Goal: Task Accomplishment & Management: Manage account settings

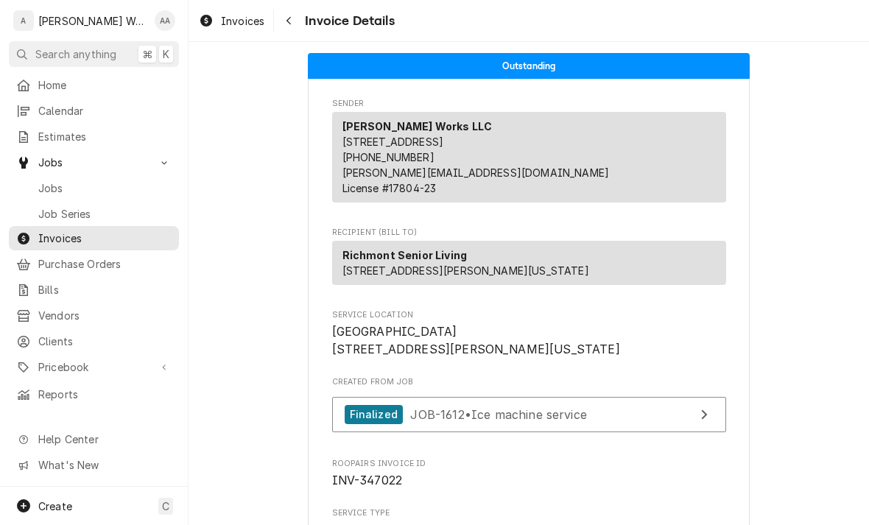
click at [47, 180] on span "Jobs" at bounding box center [104, 187] width 133 height 15
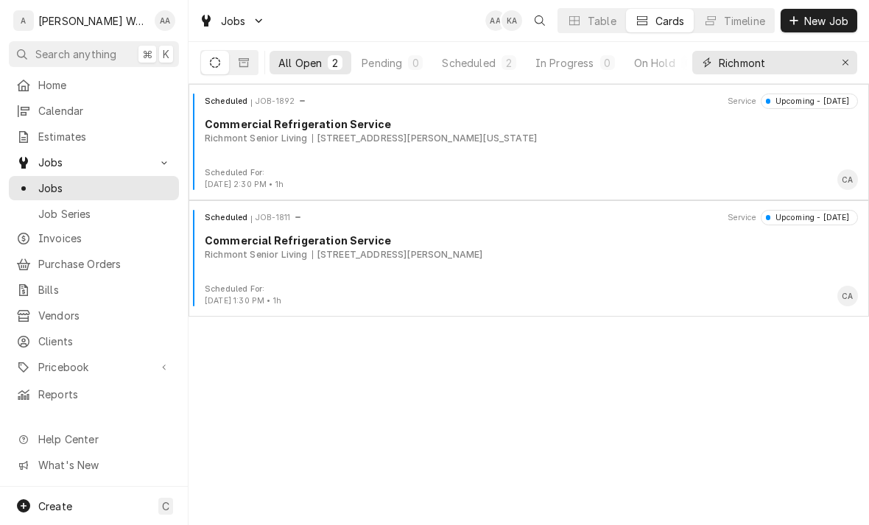
click at [846, 65] on icon "Erase input" at bounding box center [845, 62] width 8 height 10
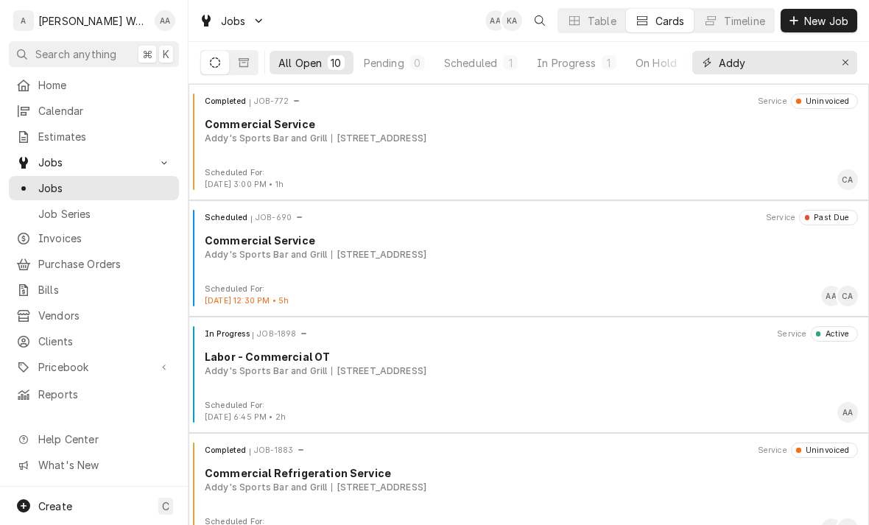
type input "Addy"
click at [569, 63] on div "In Progress" at bounding box center [566, 62] width 59 height 15
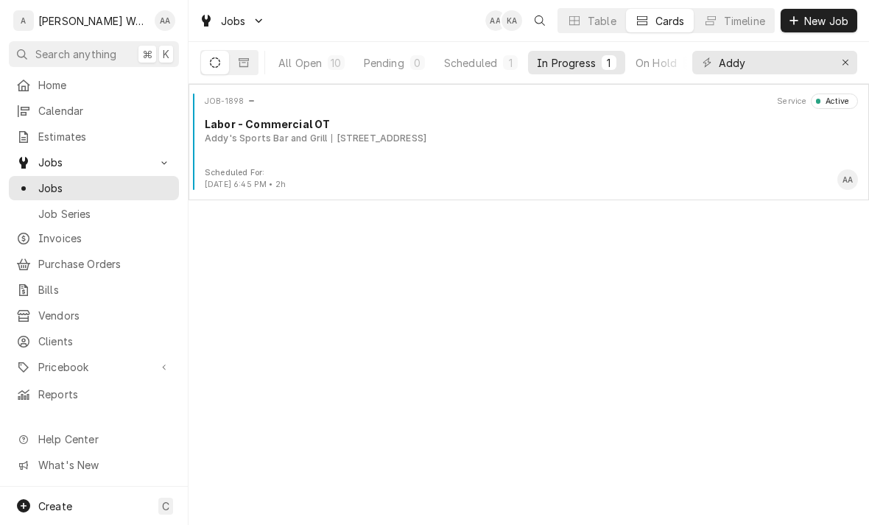
click at [696, 147] on div "JOB-1898 Service Active Labor - Commercial OT Addy's Sports Bar and Grill 1515 …" at bounding box center [528, 130] width 668 height 74
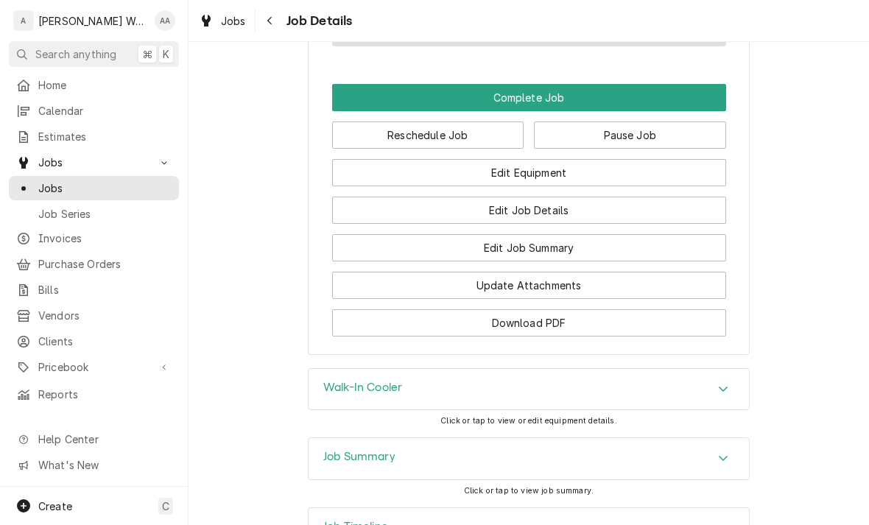
scroll to position [1086, 0]
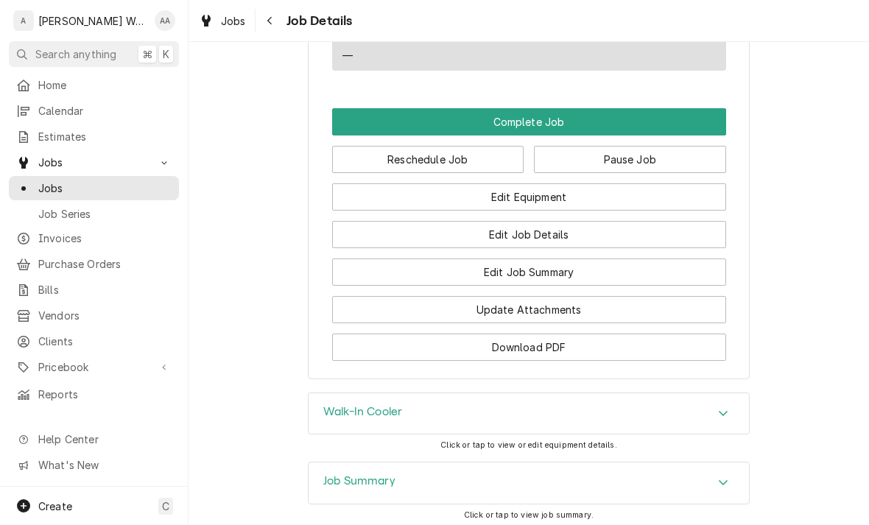
click at [682, 258] on button "Edit Job Summary" at bounding box center [529, 271] width 394 height 27
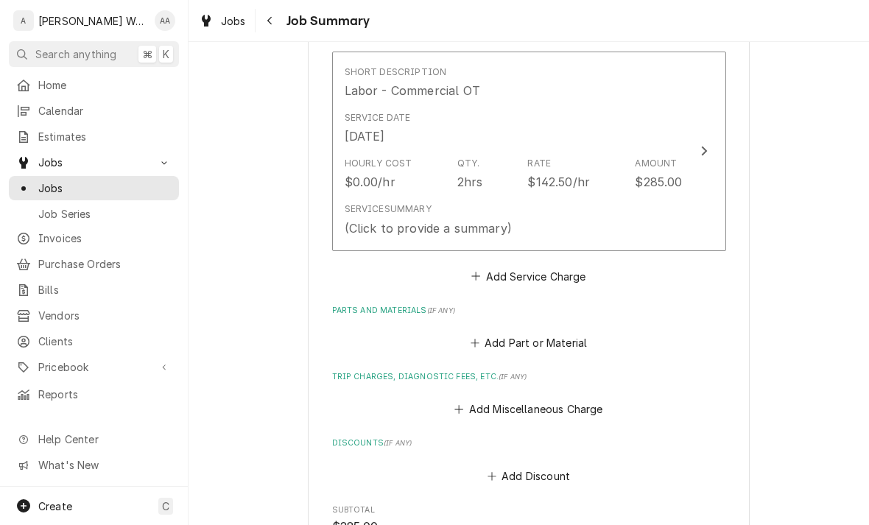
click at [667, 208] on div "Service Summary (Click to provide a summary)" at bounding box center [514, 220] width 338 height 46
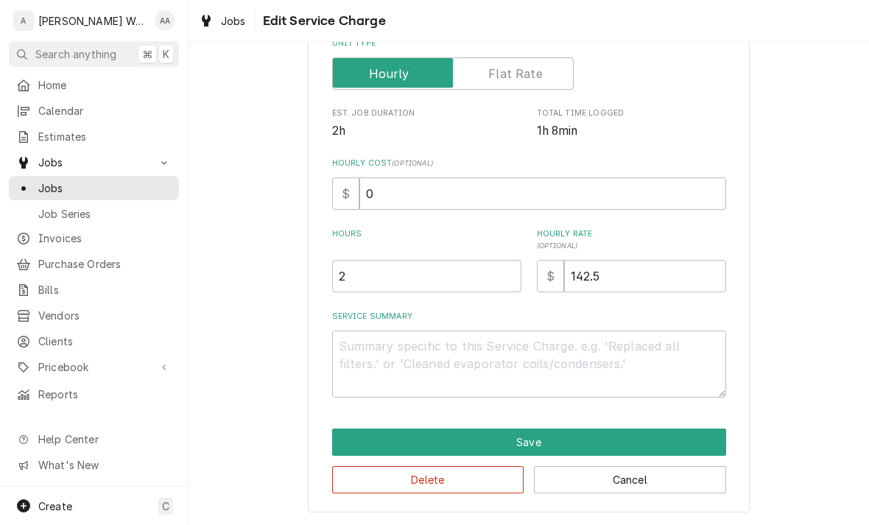
scroll to position [249, 0]
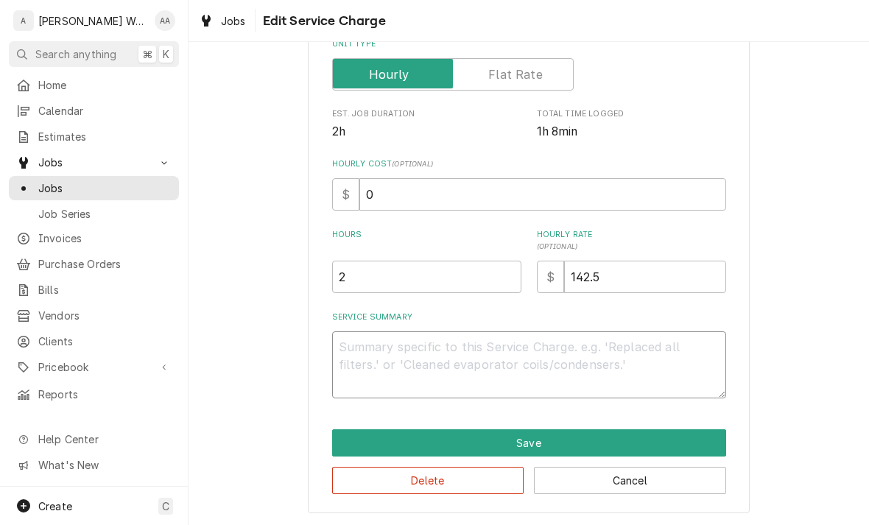
click at [361, 352] on textarea "Service Summary" at bounding box center [529, 364] width 394 height 67
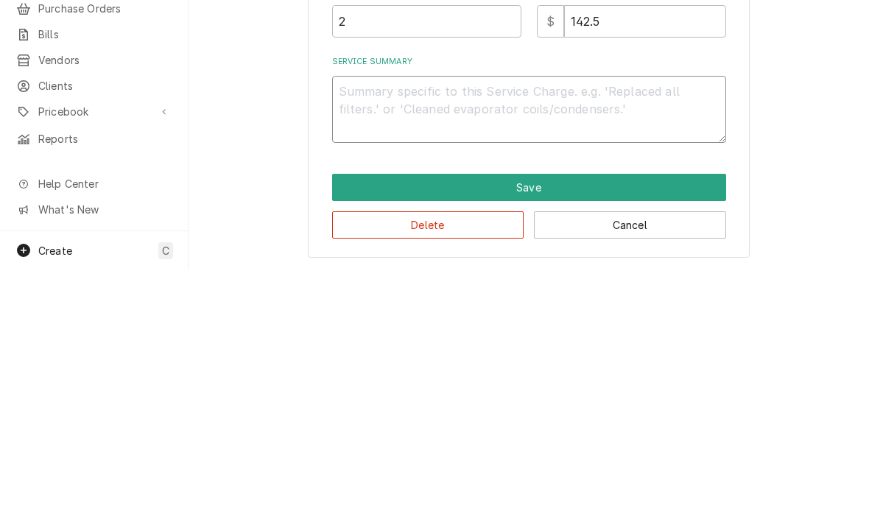
type textarea "x"
type textarea "Fo"
type textarea "x"
type textarea "Fou"
type textarea "x"
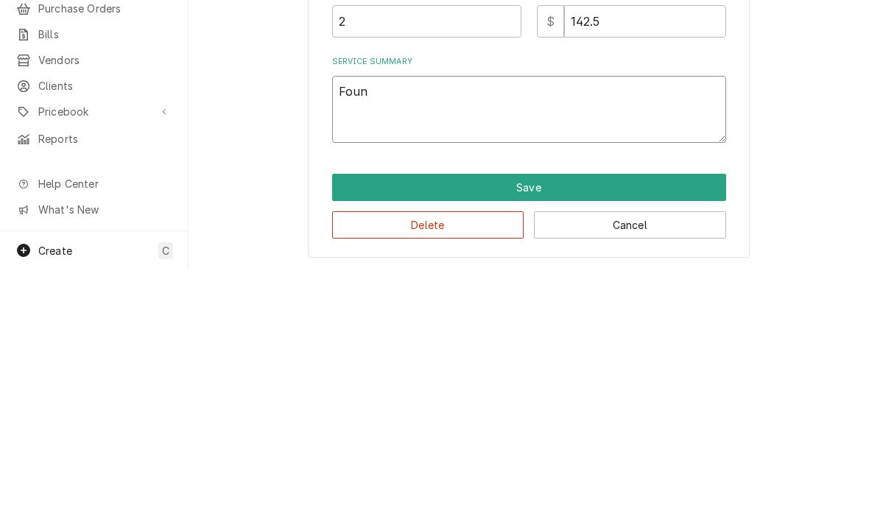
type textarea "Found"
type textarea "x"
type textarea "Found"
type textarea "x"
type textarea "Found sy"
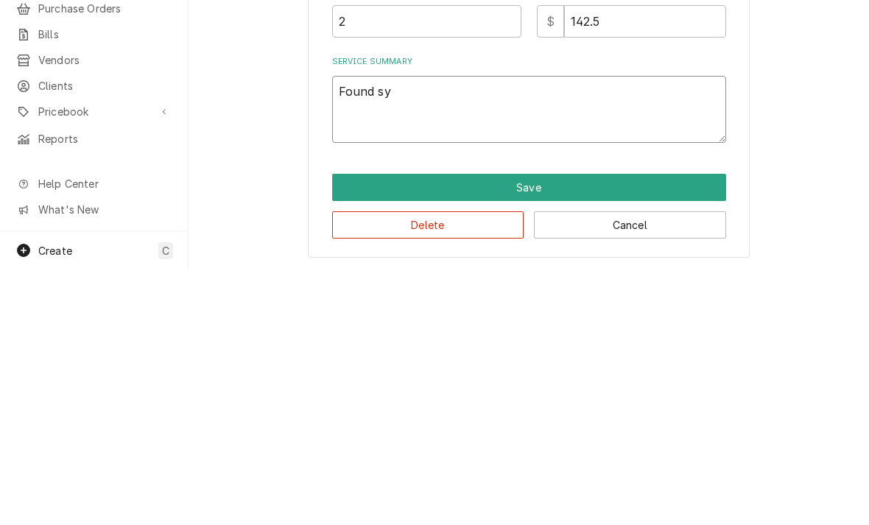
type textarea "x"
type textarea "Found sys"
type textarea "x"
type textarea "Found syst"
type textarea "x"
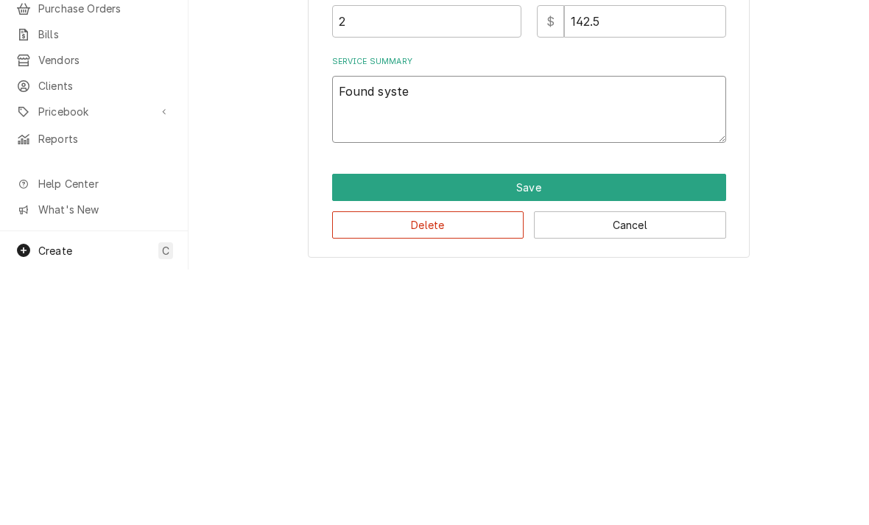
type textarea "Found system"
type textarea "x"
type textarea "Found system k"
type textarea "x"
type textarea "Found system ko"
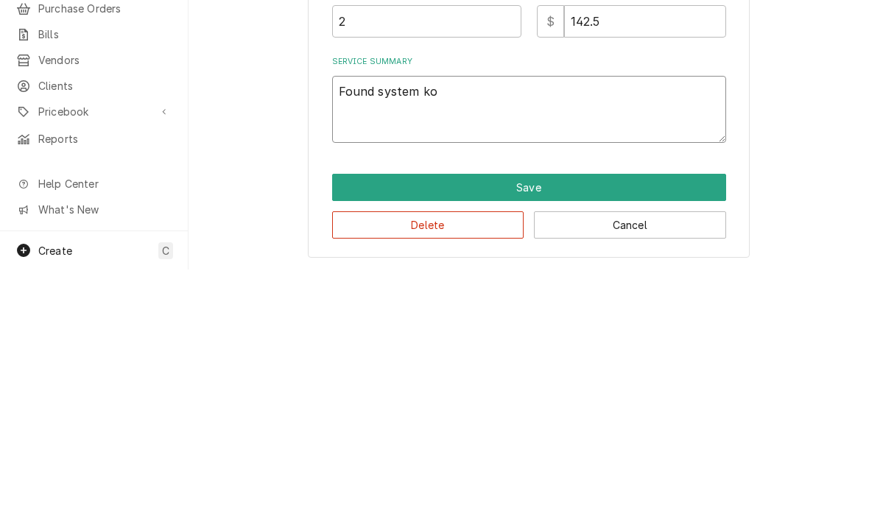
type textarea "x"
type textarea "Found system kow"
type textarea "x"
type textarea "Found system low"
type textarea "x"
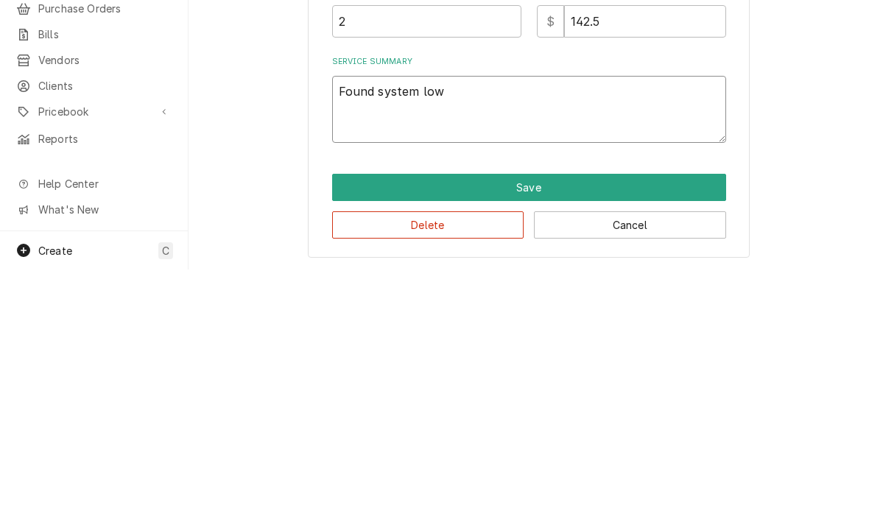
type textarea "Found system low o"
type textarea "x"
type textarea "Found system low on"
type textarea "x"
type textarea "Found system low on"
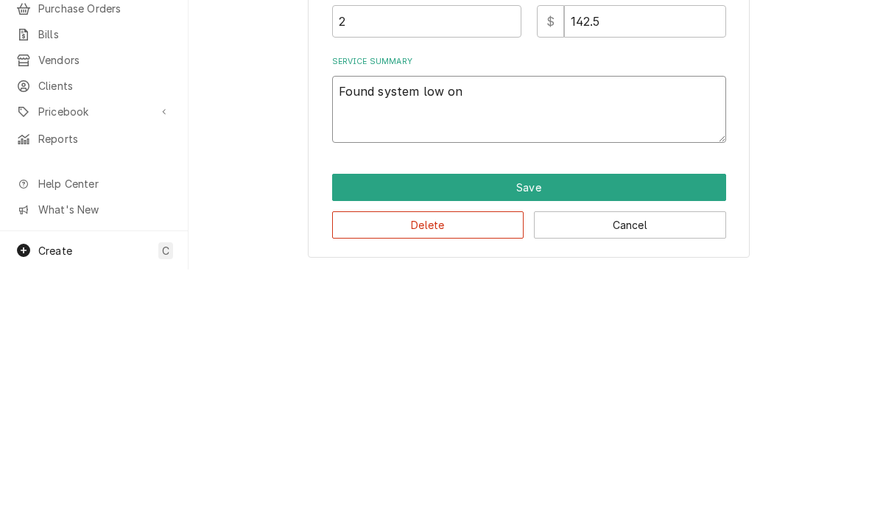
type textarea "x"
type textarea "Found system low on r"
type textarea "x"
type textarea "Found system low on ref"
type textarea "x"
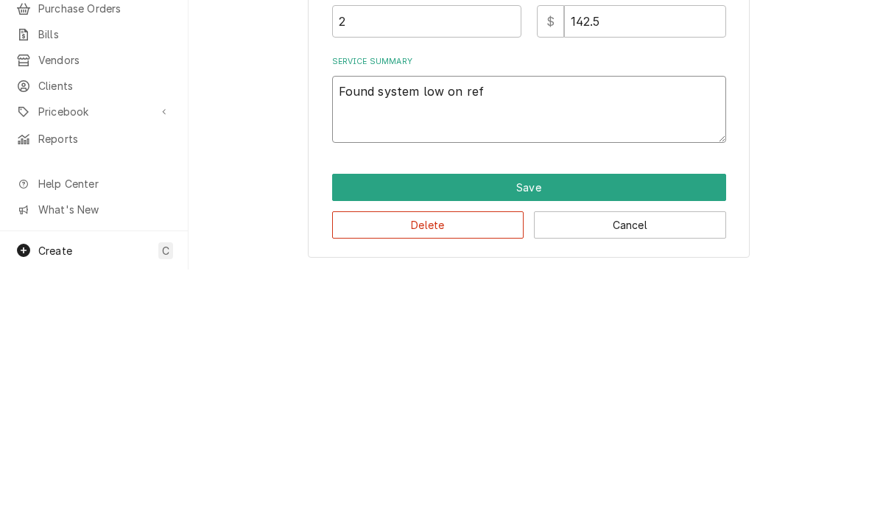
type textarea "Found system low on refr"
type textarea "x"
type textarea "Found system low on refri"
type textarea "x"
type textarea "Found system low on refrig"
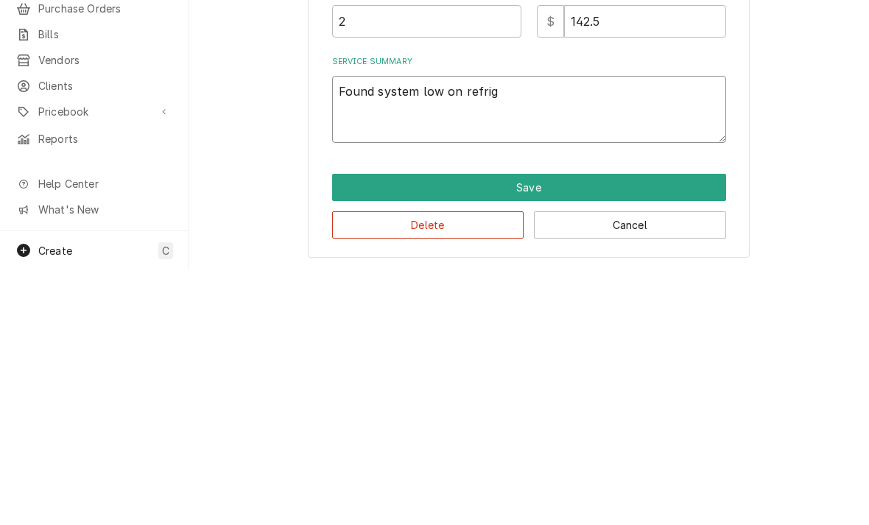
type textarea "x"
type textarea "Found system low on refrige"
type textarea "x"
type textarea "Found system low on refriger"
type textarea "x"
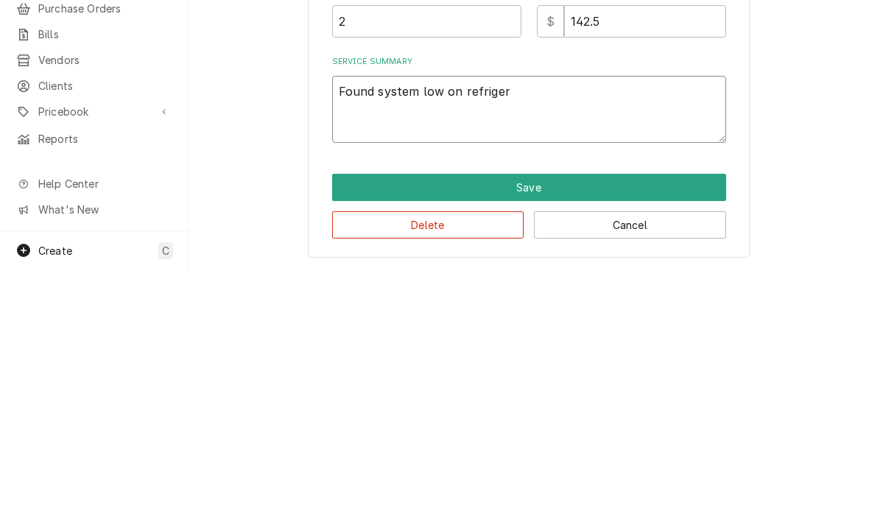
type textarea "Found system low on refrigera"
type textarea "x"
type textarea "Found system low on refrigeran"
type textarea "x"
type textarea "Found system low on refrigerant"
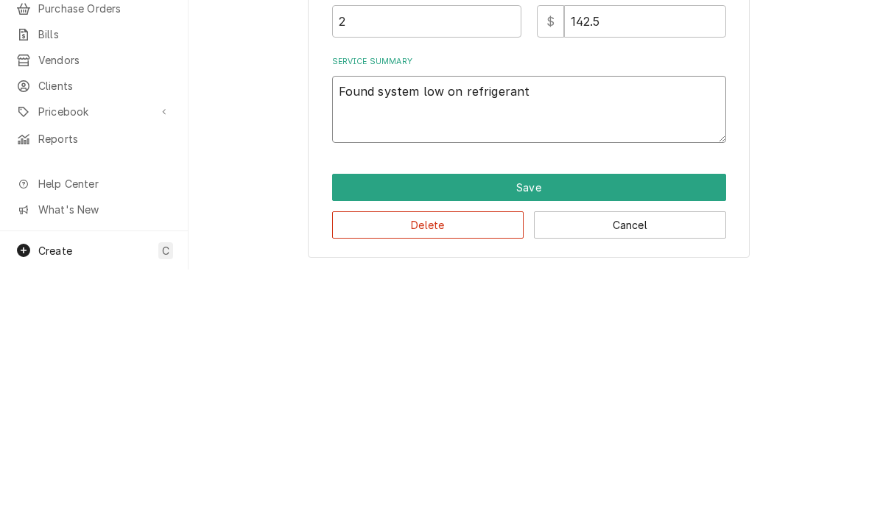
type textarea "x"
type textarea "Found system low on refrigerant"
type textarea "x"
type textarea "Found system low on refrigerant."
type textarea "x"
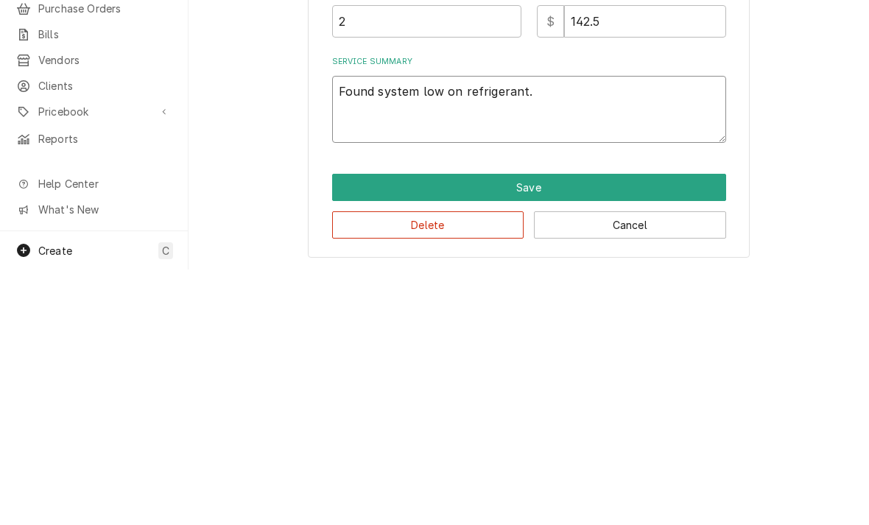
type textarea "Found system low on refrigerant."
type textarea "x"
type textarea "Found system low on refrigerant. Ch"
type textarea "x"
type textarea "Found system low on refrigerant. Cha"
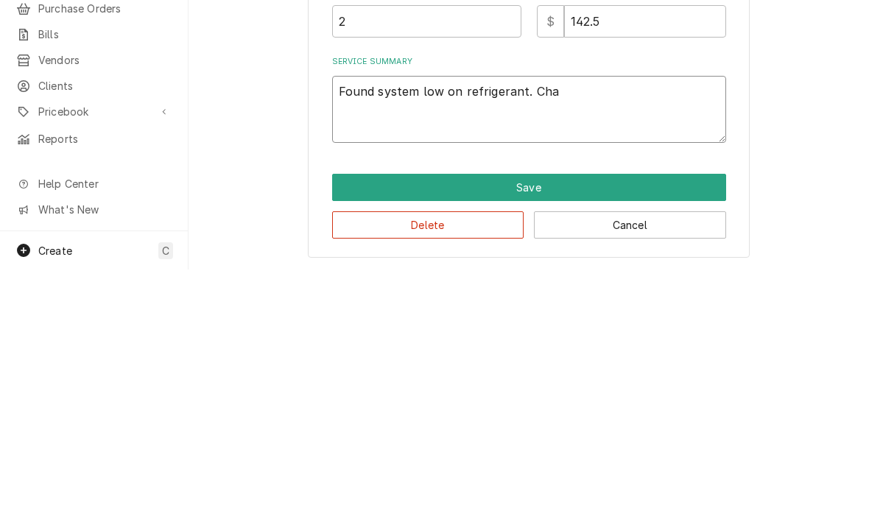
type textarea "x"
type textarea "Found system low on refrigerant. Char"
type textarea "x"
type textarea "Found system low on refrigerant. Charg"
type textarea "x"
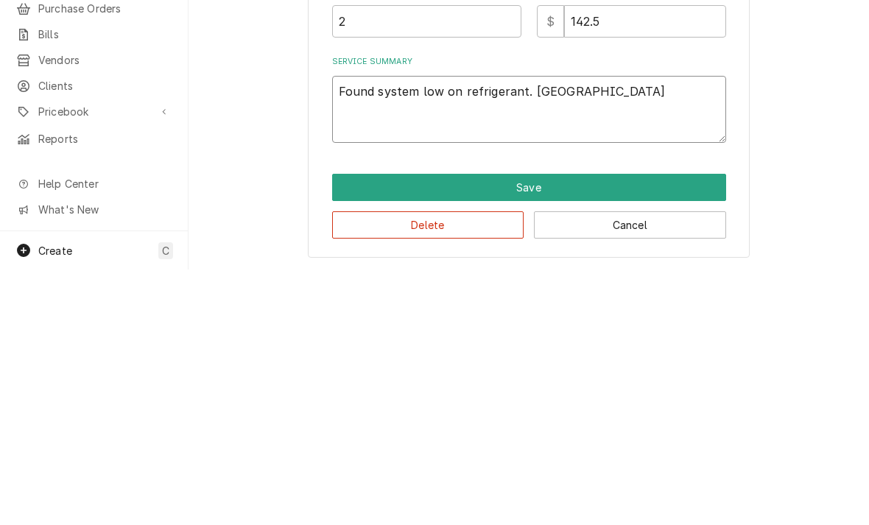
type textarea "Found system low on refrigerant. Charge"
type textarea "x"
type textarea "Found system low on refrigerant. Charged"
type textarea "x"
type textarea "Found system low on refrigerant. Charged"
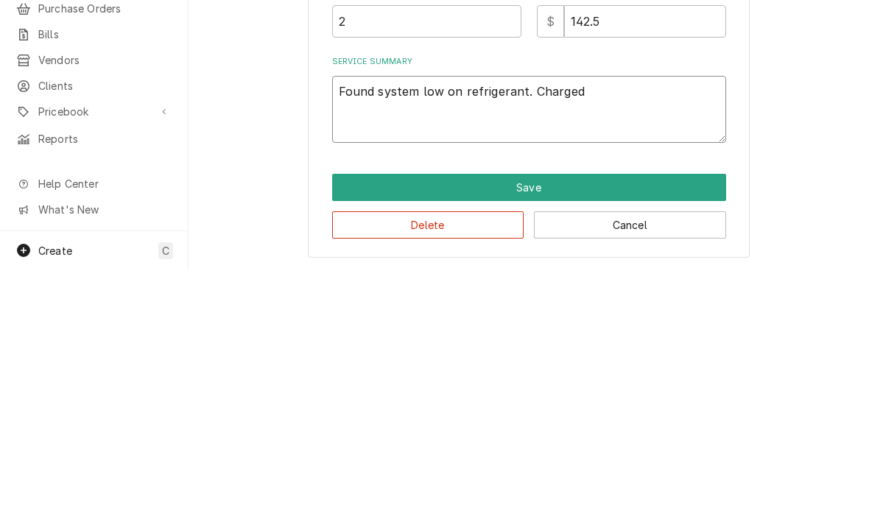
type textarea "x"
type textarea "Found system low on refrigerant. Charged t"
type textarea "x"
type textarea "Found system low on refrigerant. Charged to"
type textarea "x"
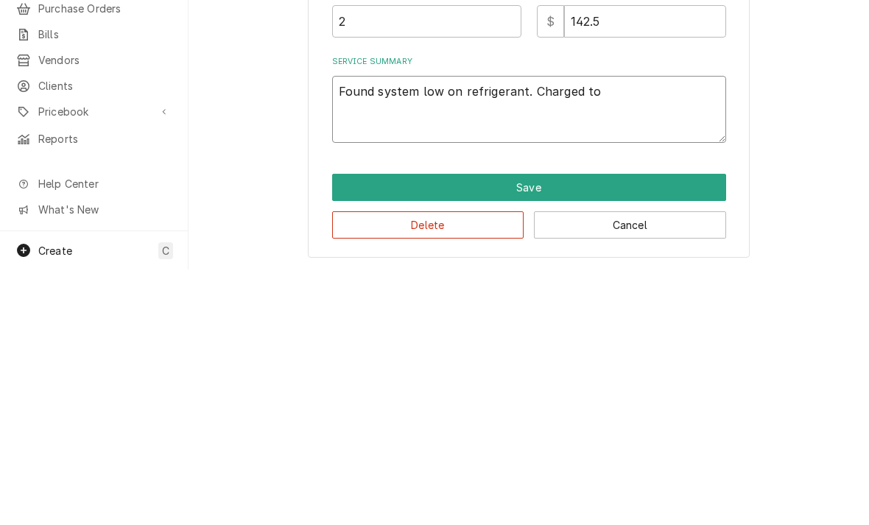
type textarea "Found system low on refrigerant. Charged to"
type textarea "x"
type textarea "Found system low on refrigerant. Charged to f"
type textarea "x"
type textarea "Found system low on refrigerant. Charged to fu"
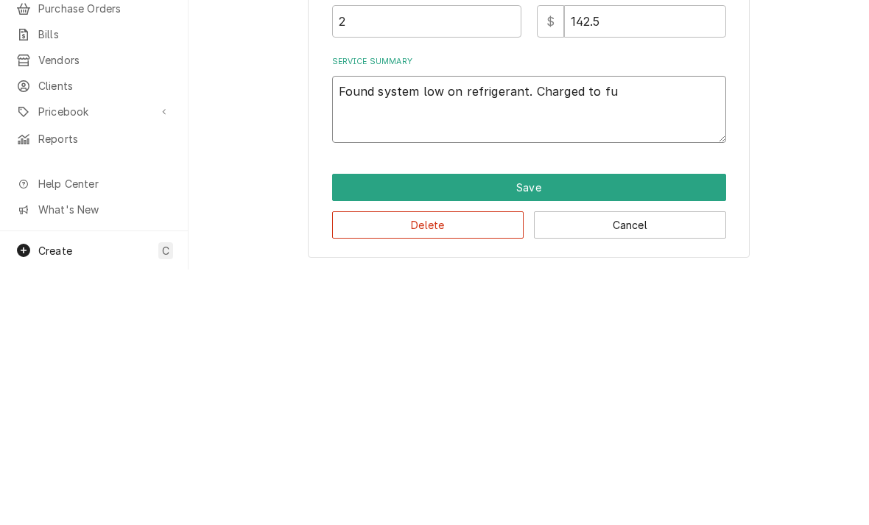
type textarea "x"
type textarea "Found system low on refrigerant. Charged to ful"
type textarea "x"
type textarea "Found system low on refrigerant. Charged to full"
type textarea "x"
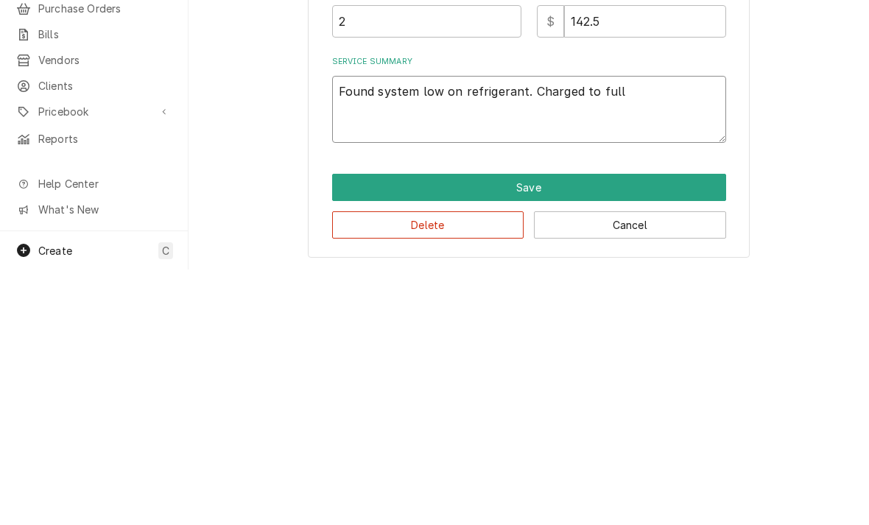
type textarea "Found system low on refrigerant. Charged to full"
type textarea "x"
type textarea "Found system low on refrigerant. Charged to full s"
type textarea "x"
type textarea "Found system low on refrigerant. Charged to full si"
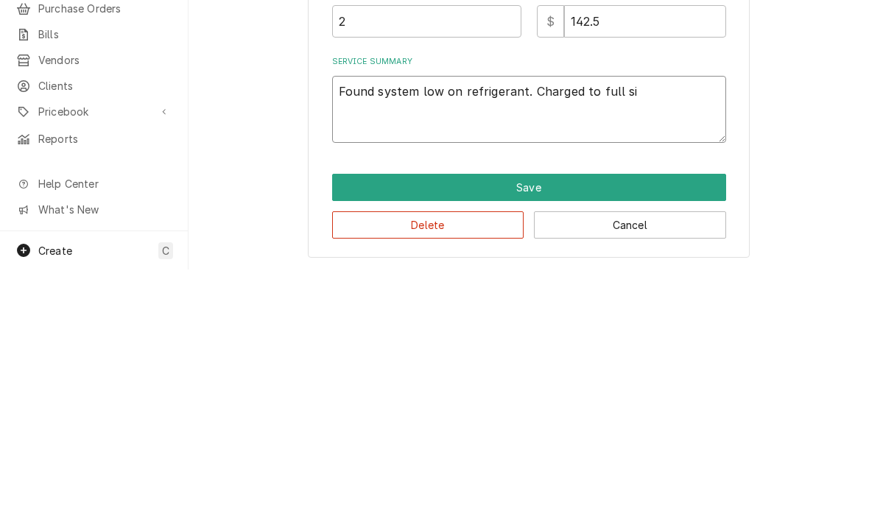
type textarea "x"
type textarea "Found system low on refrigerant. Charged to full sig"
type textarea "x"
type textarea "Found system low on refrigerant. Charged to full sigh"
type textarea "x"
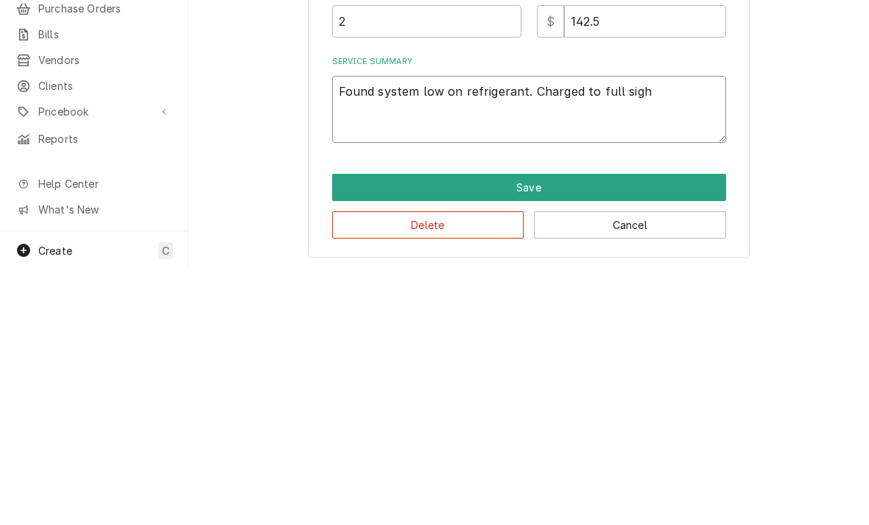
type textarea "Found system low on refrigerant. Charged to full sight"
type textarea "x"
type textarea "Found system low on refrigerant. Charged to full sight"
type textarea "x"
type textarea "Found system low on refrigerant. Charged to full sight g"
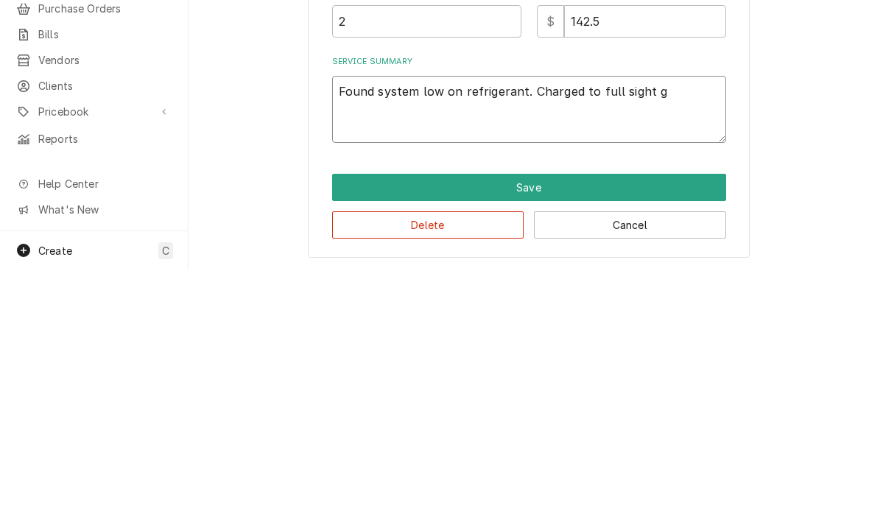
type textarea "x"
type textarea "Found system low on refrigerant. Charged to full sight gl"
type textarea "x"
type textarea "Found system low on refrigerant. Charged to full sight gls"
type textarea "x"
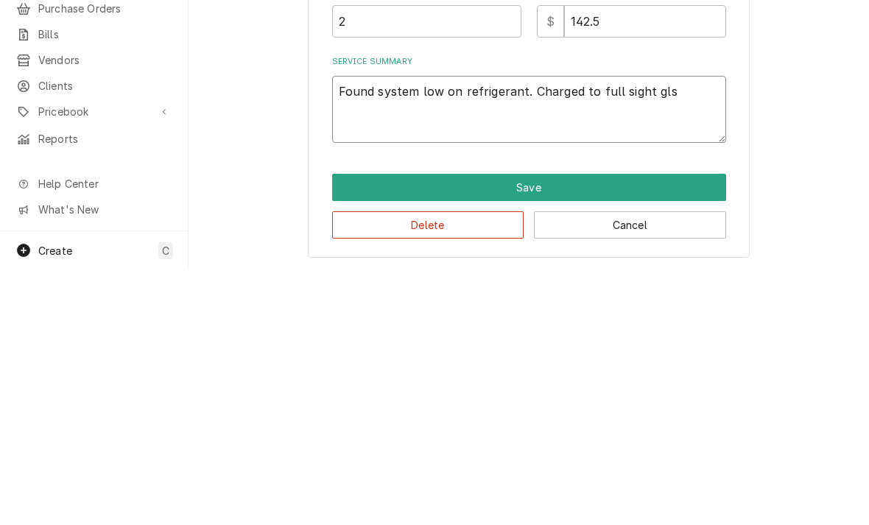
type textarea "Found system low on refrigerant. Charged to full sight glss"
type textarea "x"
type textarea "Found system low on refrigerant. Charged to full sight glsss"
type textarea "x"
type textarea "Found system low on refrigerant. Charged to full sight glsss"
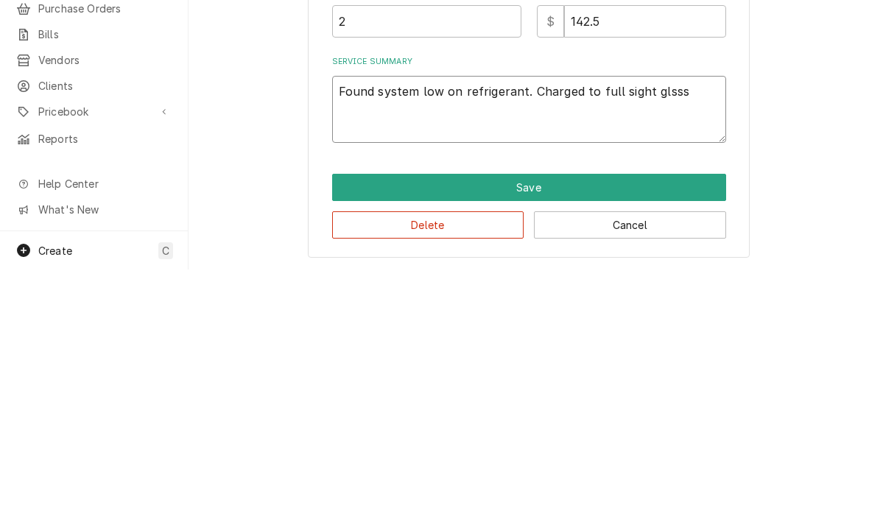
type textarea "x"
type textarea "Found system low on refrigerant. Charged to full sight glsss w"
type textarea "x"
type textarea "Found system low on refrigerant. Charged to full sight glsss wi"
type textarea "x"
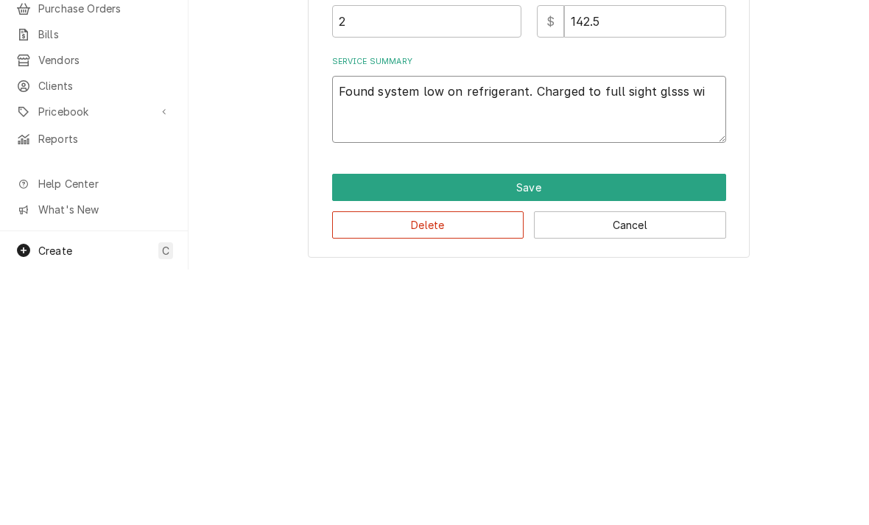
type textarea "Found system low on refrigerant. Charged to full sight glsss wir"
type textarea "x"
type textarea "Found system low on refrigerant. Charged to full sight glsss wirh"
type textarea "x"
type textarea "Found system low on refrigerant. Charged to full sight glsss with"
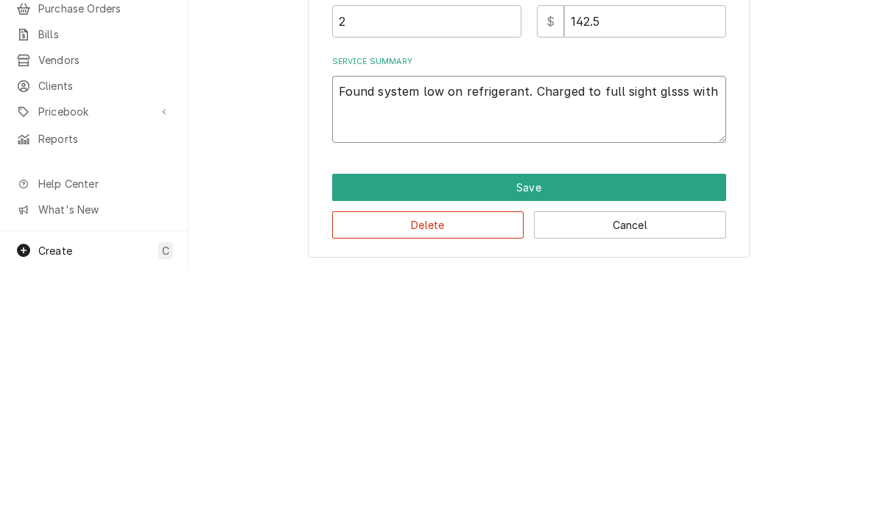
type textarea "x"
type textarea "Found system low on refrigerant. Charged to full sight glsss with 4"
type textarea "x"
type textarea "Found system low on refrigerant. Charged to full sight glsss with 40"
type textarea "x"
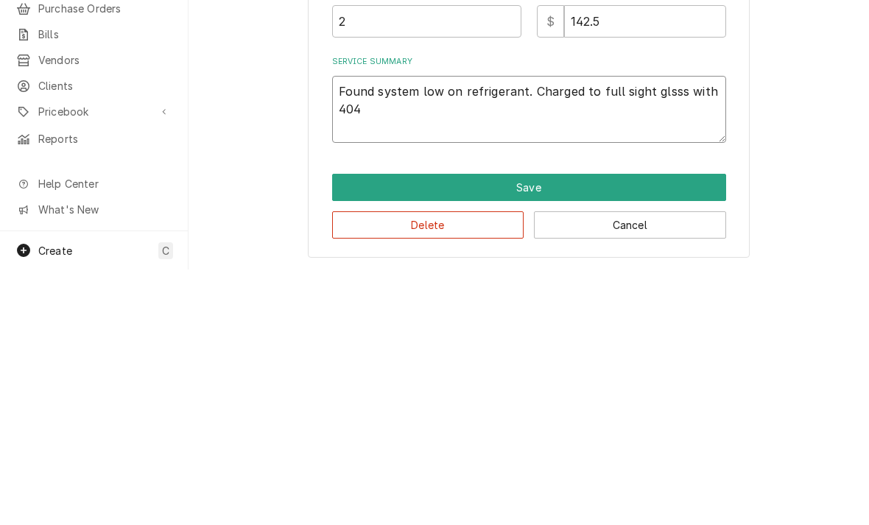
type textarea "Found system low on refrigerant. Charged to full sight glsss with 404a"
type textarea "x"
type textarea "Found system low on refrigerant. Charged to full sight glsss with 404a"
type textarea "x"
type textarea "Found system low on refrigerant. Charged to full sight glsss with 404a."
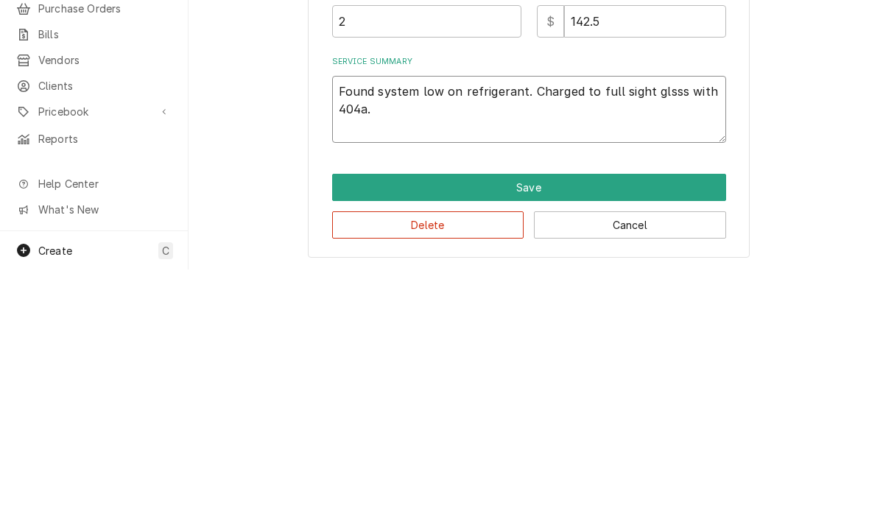
type textarea "x"
type textarea "Found system low on refrigerant. Charged to full sight glsss with 404a."
click at [669, 331] on textarea "Found system low on refrigerant. Charged to full sight glsss with 404a." at bounding box center [529, 364] width 394 height 67
type textarea "x"
click at [624, 331] on textarea "Found system low on refrigerant. Charged to full sight glass with 404a." at bounding box center [529, 364] width 394 height 67
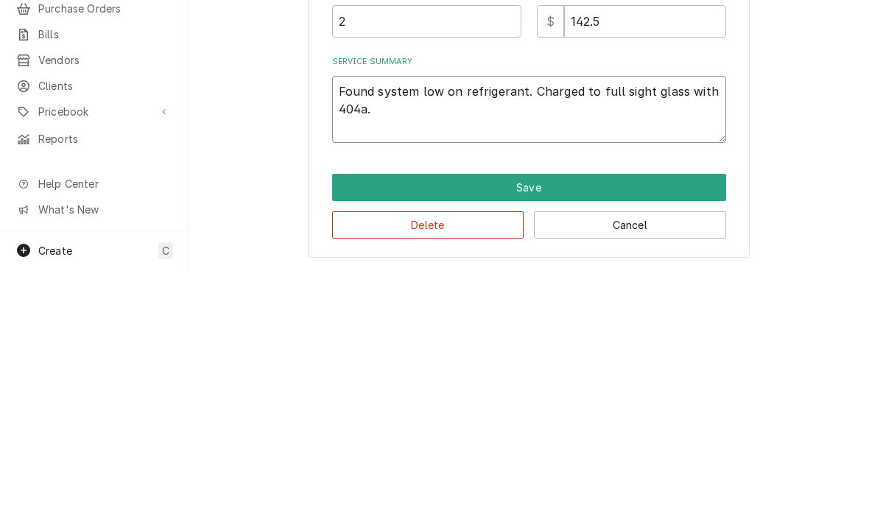
type textarea "Found system low on refrigerant. Charged to full sight glass with 404a. U"
type textarea "x"
type textarea "Found system low on refrigerant. Charged to full sight glass with 404a. Un"
type textarea "x"
type textarea "Found system low on refrigerant. Charged to full sight glass with 404a. Uni"
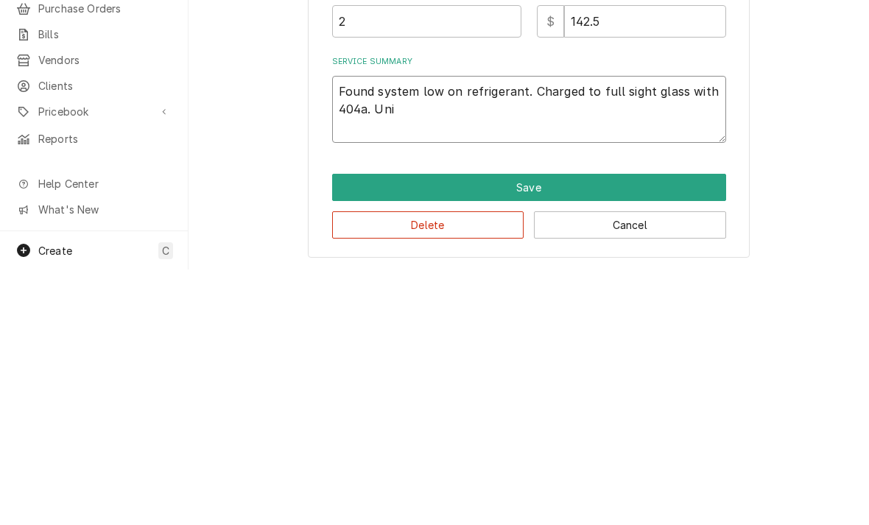
type textarea "x"
type textarea "Found system low on refrigerant. Charged to full sight glass with 404a. Unit"
type textarea "x"
type textarea "Found system low on refrigerant. Charged to full sight glass with 404a. Unit"
type textarea "x"
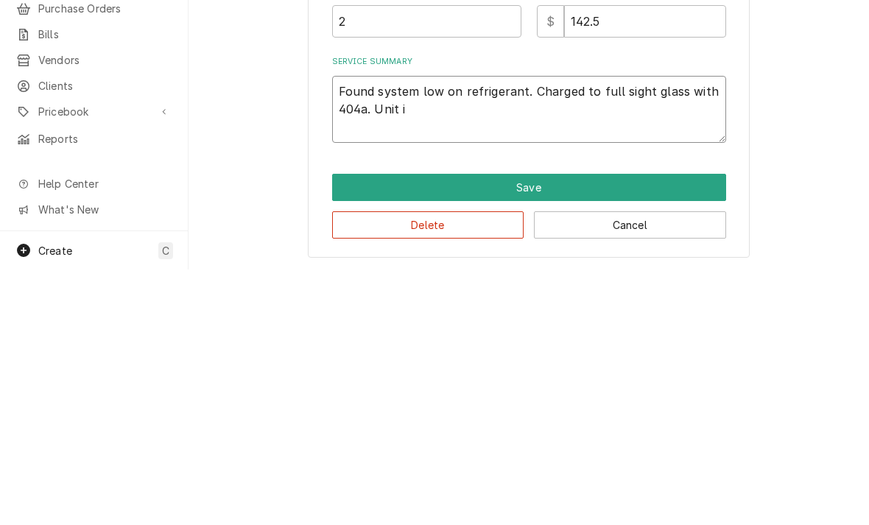
type textarea "Found system low on refrigerant. Charged to full sight glass with 404a. Unit is"
type textarea "x"
type textarea "Found system low on refrigerant. Charged to full sight glass with 404a. Unit is"
type textarea "x"
type textarea "Found system low on refrigerant. Charged to full sight glass with 404a. Unit is…"
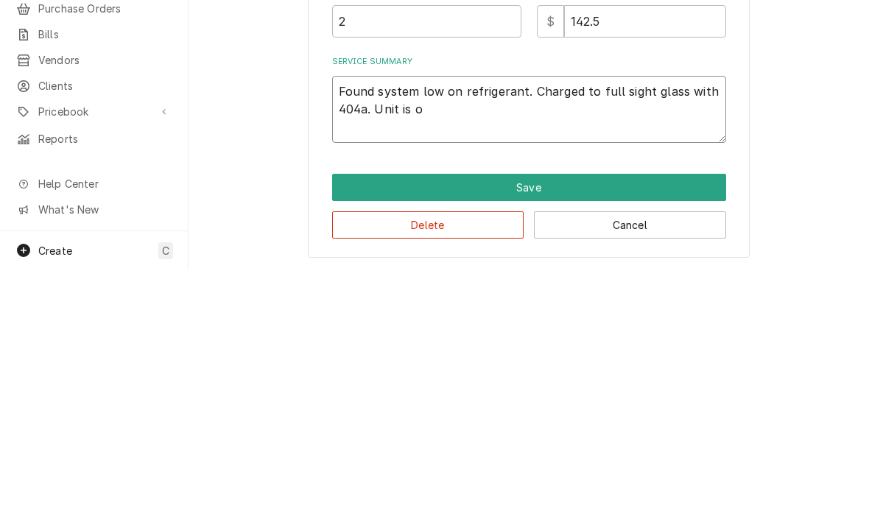
type textarea "x"
type textarea "Found system low on refrigerant. Charged to full sight glass with 404a. Unit is…"
type textarea "x"
type textarea "Found system low on refrigerant. Charged to full sight glass with 404a. Unit is…"
type textarea "x"
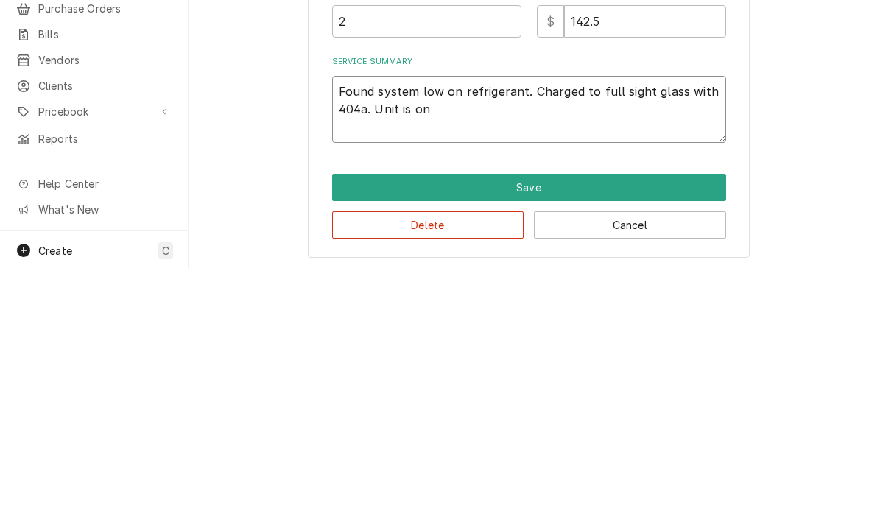
type textarea "Found system low on refrigerant. Charged to full sight glass with 404a. Unit is…"
type textarea "x"
type textarea "Found system low on refrigerant. Charged to full sight glass with 404a. Unit is…"
type textarea "x"
type textarea "Found system low on refrigerant. Charged to full sight glass with 404a. Unit is…"
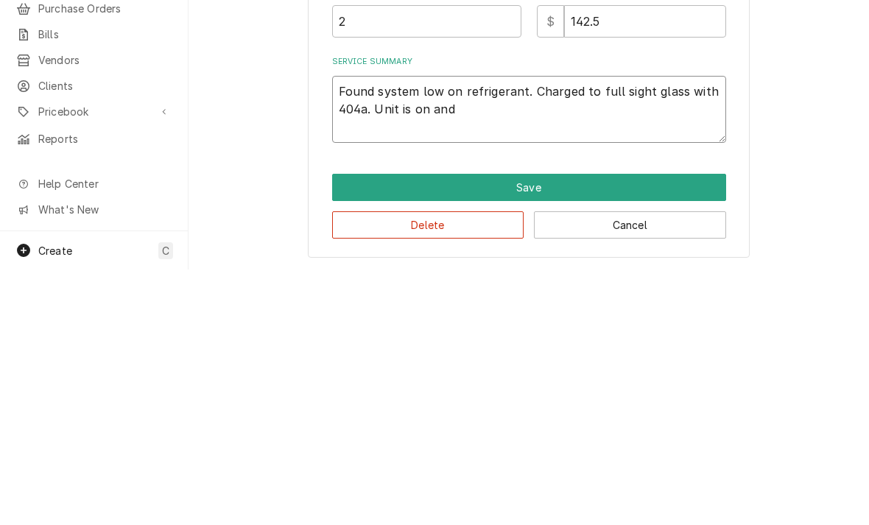
type textarea "x"
type textarea "Found system low on refrigerant. Charged to full sight glass with 404a. Unit is…"
type textarea "x"
type textarea "Found system low on refrigerant. Charged to full sight glass with 404a. Unit is…"
type textarea "x"
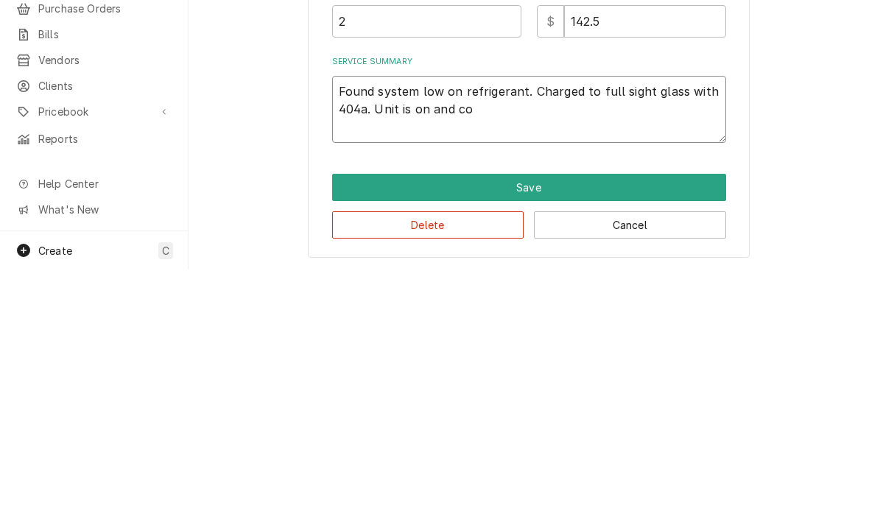
type textarea "Found system low on refrigerant. Charged to full sight glass with 404a. Unit is…"
type textarea "x"
type textarea "Found system low on refrigerant. Charged to full sight glass with 404a. Unit is…"
type textarea "x"
type textarea "Found system low on refrigerant. Charged to full sight glass with 404a. Unit is…"
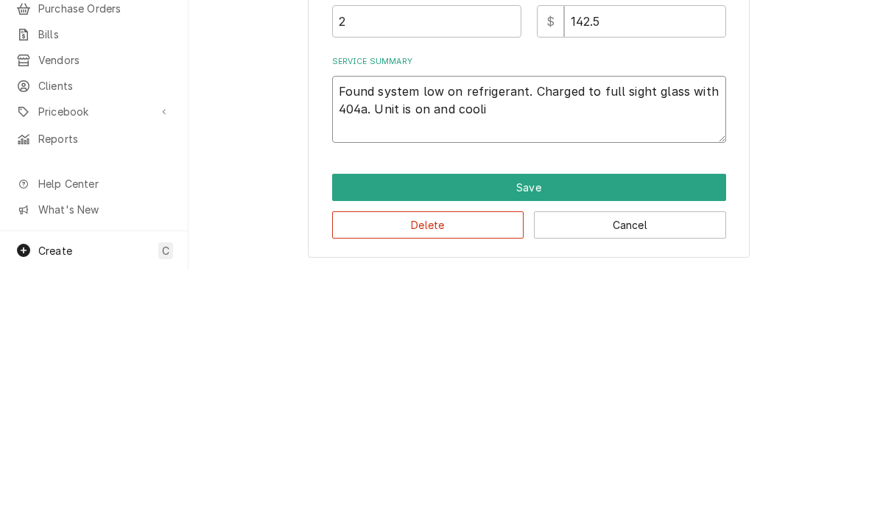
type textarea "x"
type textarea "Found system low on refrigerant. Charged to full sight glass with 404a. Unit is…"
type textarea "x"
type textarea "Found system low on refrigerant. Charged to full sight glass with 404a. Unit is…"
type textarea "x"
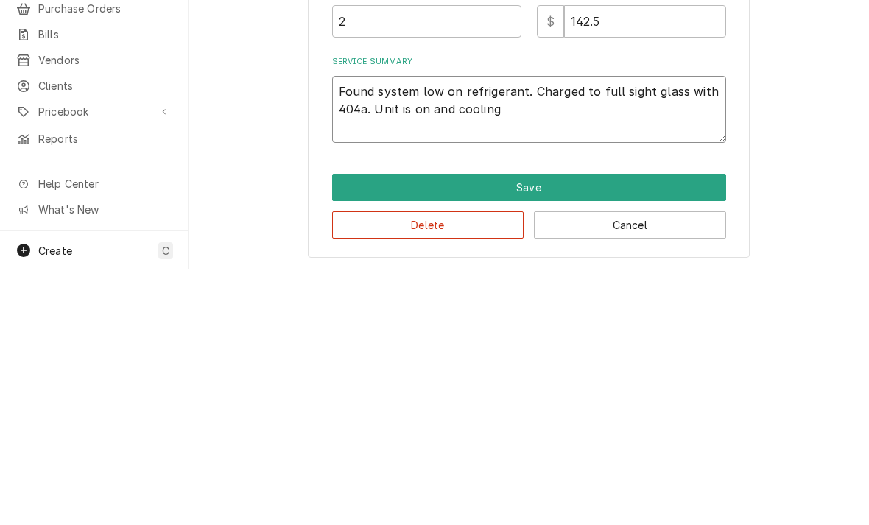
type textarea "Found system low on refrigerant. Charged to full sight glass with 404a. Unit is…"
type textarea "x"
type textarea "Found system low on refrigerant. Charged to full sight glass with 404a. Unit is…"
type textarea "x"
type textarea "Found system low on refrigerant. Charged to full sight glass with 404a. Unit is…"
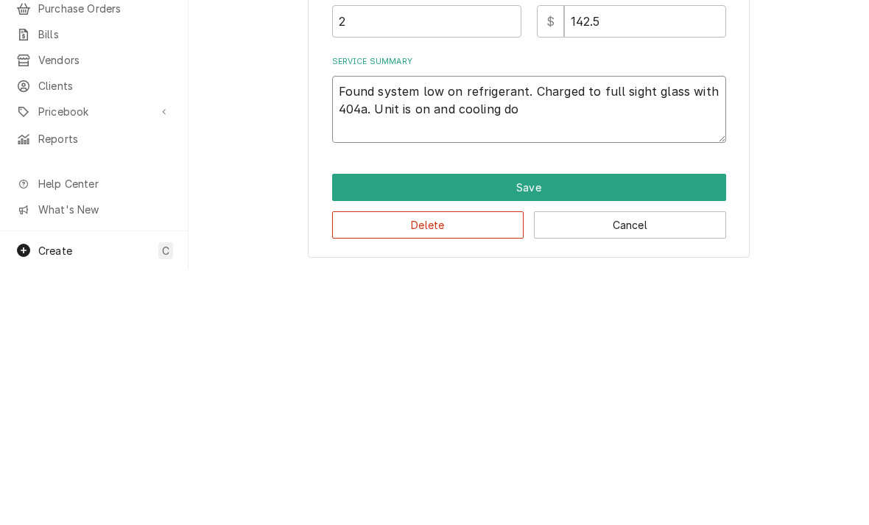
type textarea "x"
type textarea "Found system low on refrigerant. Charged to full sight glass with 404a. Unit is…"
type textarea "x"
type textarea "Found system low on refrigerant. Charged to full sight glass with 404a. Unit is…"
type textarea "x"
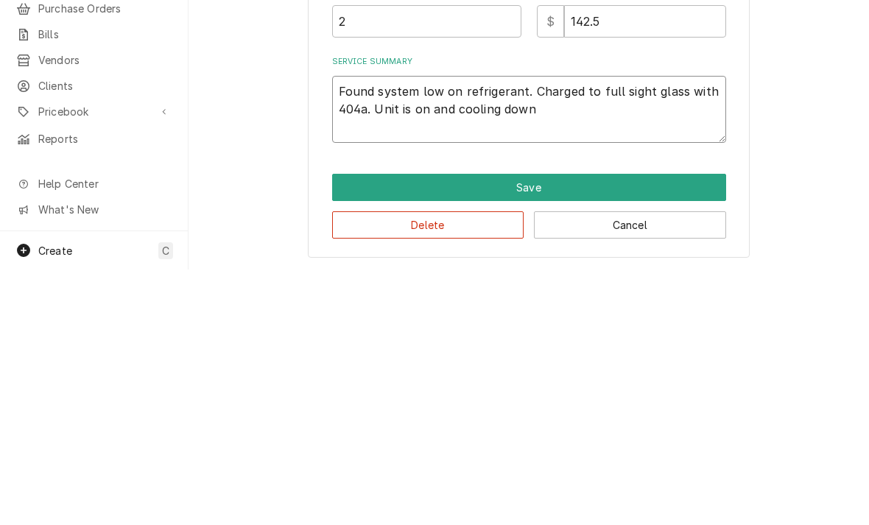
type textarea "Found system low on refrigerant. Charged to full sight glass with 404a. Unit is…"
type textarea "x"
type textarea "Found system low on refrigerant. Charged to full sight glass with 404a. Unit is…"
type textarea "x"
type textarea "Found system low on refrigerant. Charged to full sight glass with 404a. Unit is…"
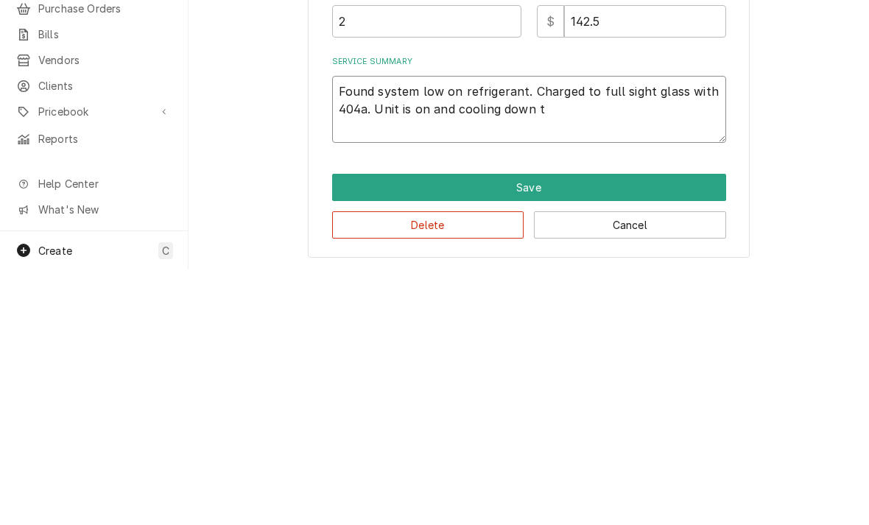
type textarea "x"
type textarea "Found system low on refrigerant. Charged to full sight glass with 404a. Unit is…"
type textarea "x"
type textarea "Found system low on refrigerant. Charged to full sight glass with 404a. Unit is…"
type textarea "x"
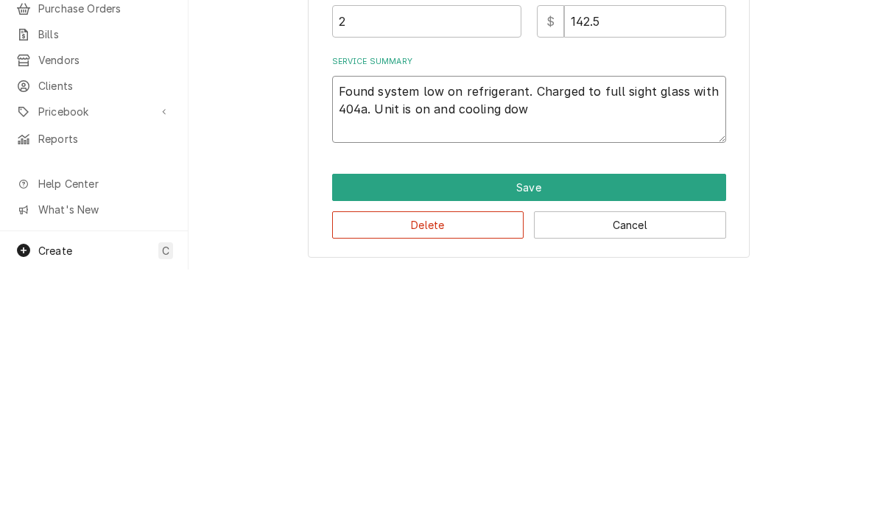
type textarea "Found system low on refrigerant. Charged to full sight glass with 404a. Unit is…"
type textarea "x"
type textarea "Found system low on refrigerant. Charged to full sight glass with 404a. Unit is…"
type textarea "x"
type textarea "Found system low on refrigerant. Charged to full sight glass with 404a. Unit is…"
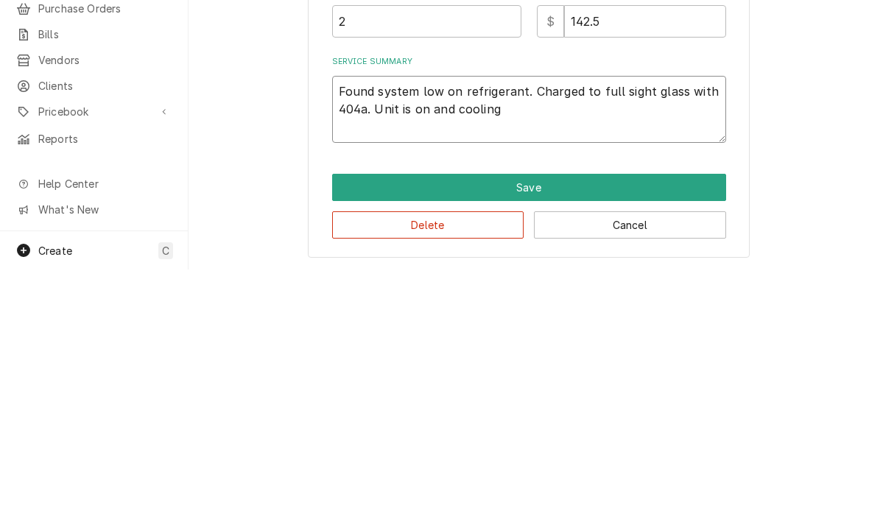
type textarea "x"
type textarea "Found system low on refrigerant. Charged to full sight glass with 404a. Unit is…"
click at [526, 331] on textarea "Found system low on refrigerant. Charged to full sight glass with 404a. Unit is…" at bounding box center [529, 364] width 394 height 67
click at [527, 331] on textarea "Found system low on refrigerant. Charged to full sight glass with 404a. Unit is…" at bounding box center [529, 364] width 394 height 67
click at [632, 331] on textarea "Found system low on refrigerant. Charged to full sight glass with 404a. Unit is…" at bounding box center [529, 364] width 394 height 67
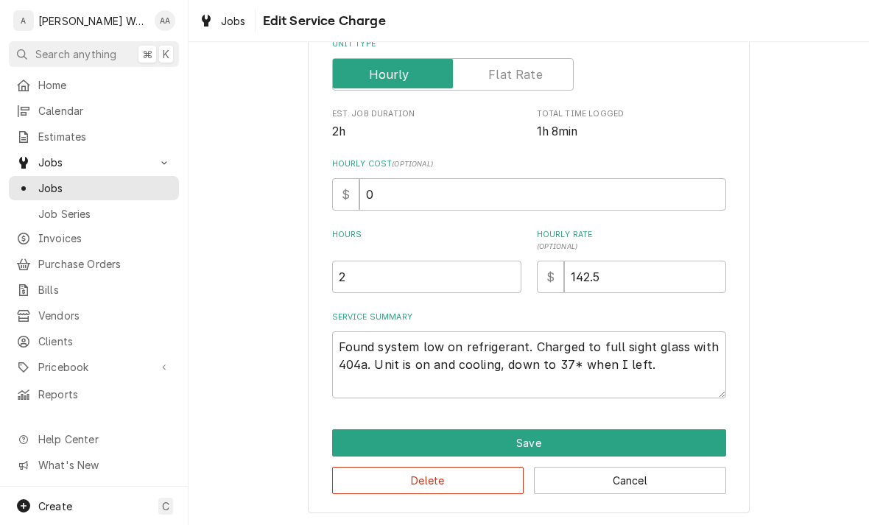
click at [363, 434] on button "Save" at bounding box center [529, 442] width 394 height 27
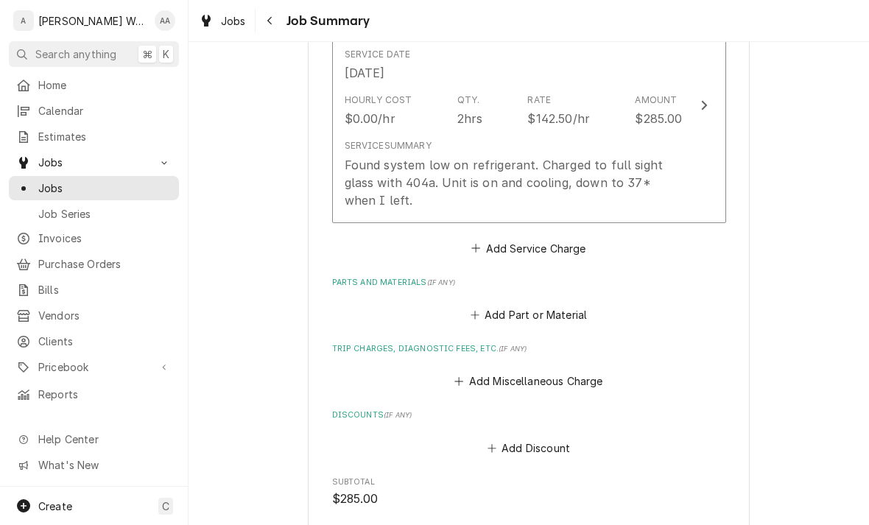
scroll to position [483, 0]
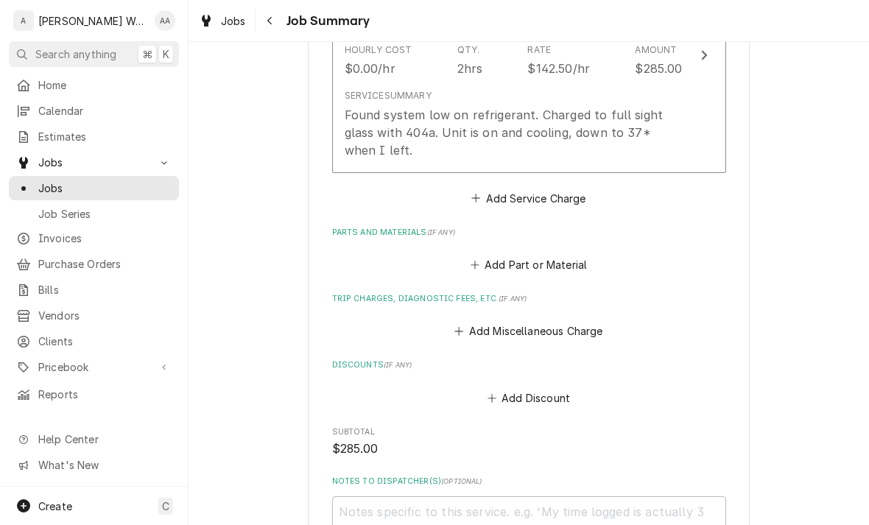
click at [583, 322] on button "Add Miscellaneous Charge" at bounding box center [528, 331] width 153 height 21
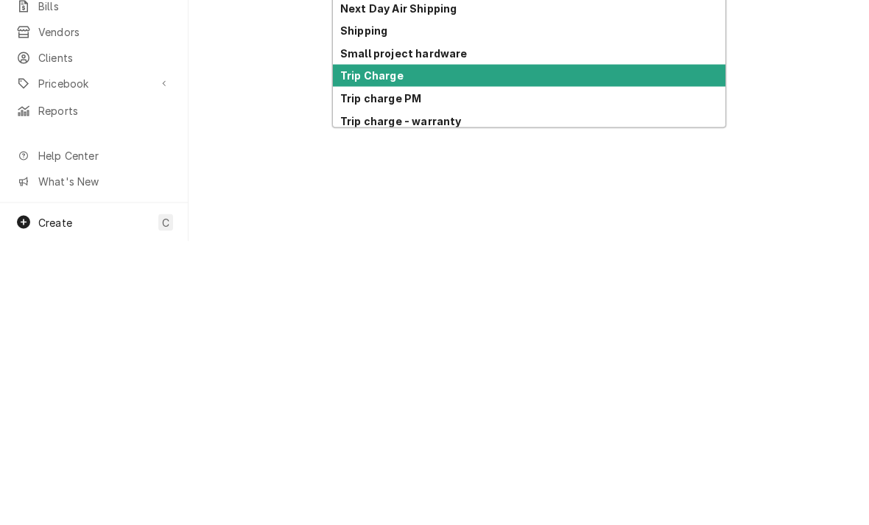
click at [368, 353] on strong "Trip Charge" at bounding box center [371, 359] width 63 height 13
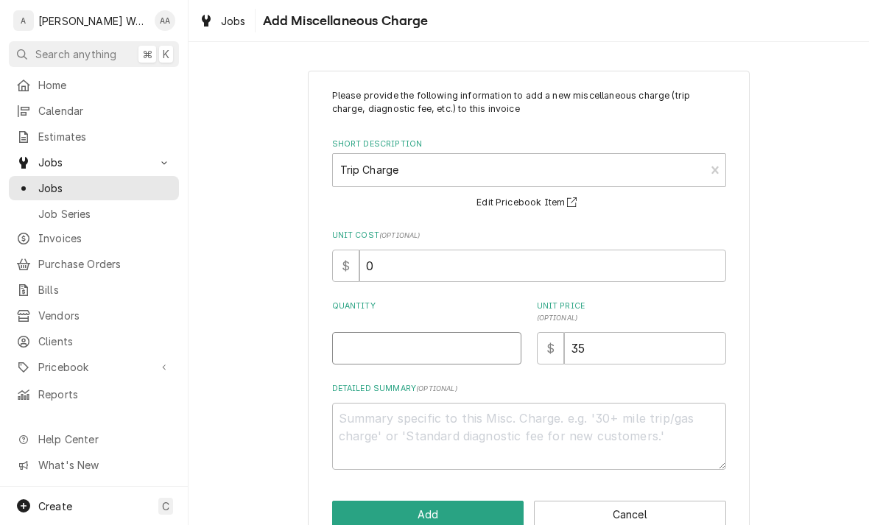
click at [369, 339] on input "Quantity" at bounding box center [426, 348] width 189 height 32
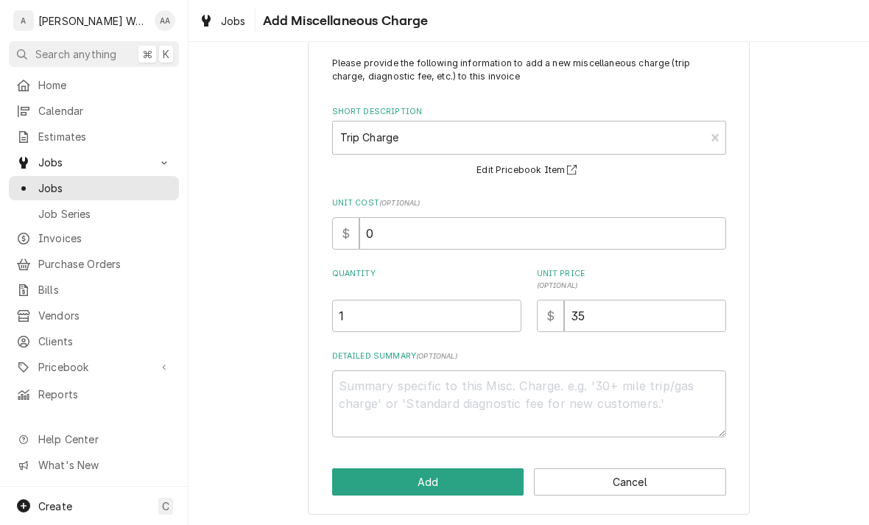
click at [347, 475] on button "Add" at bounding box center [428, 481] width 192 height 27
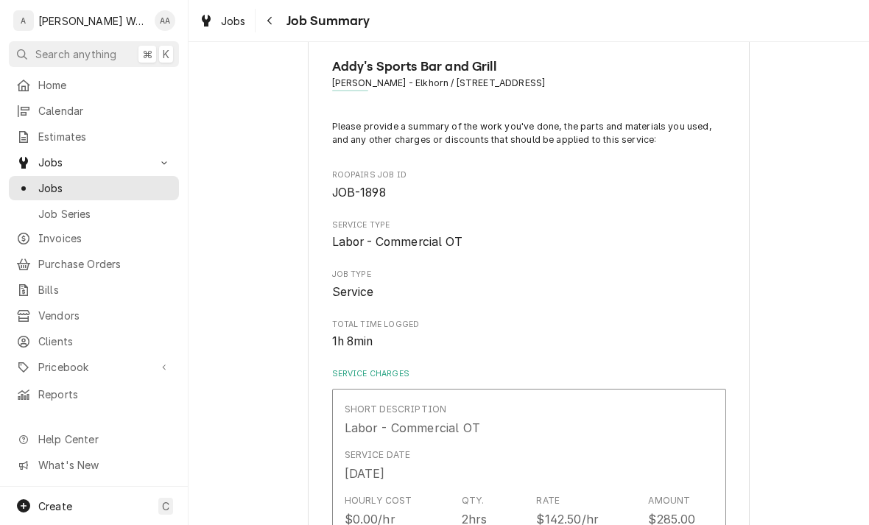
scroll to position [483, 0]
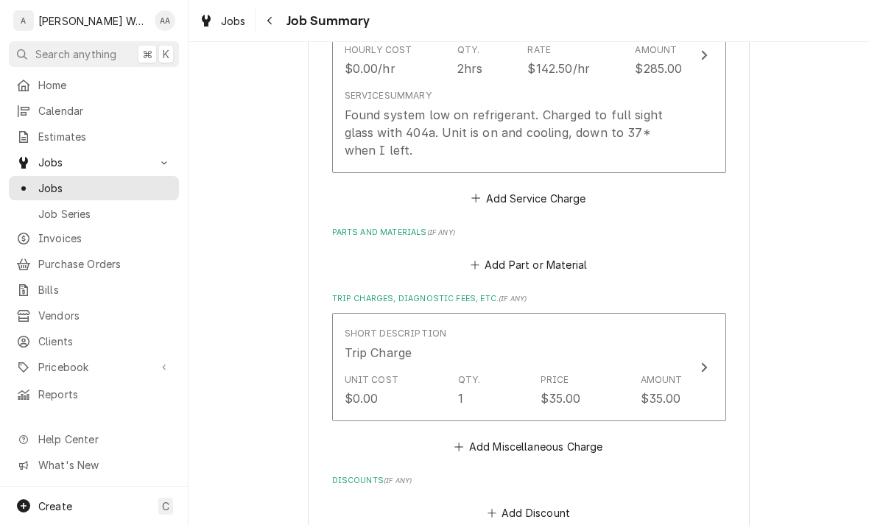
click at [552, 268] on button "Add Part or Material" at bounding box center [527, 265] width 121 height 21
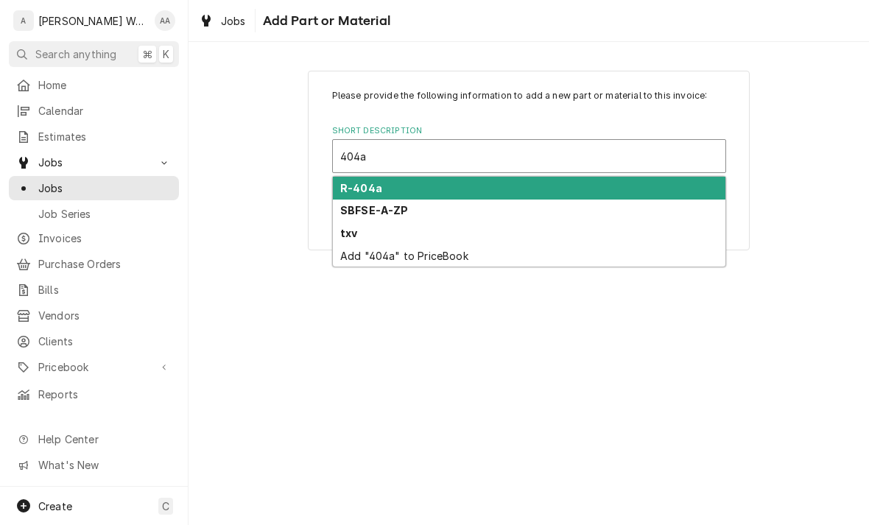
click at [355, 188] on strong "R-404a" at bounding box center [361, 188] width 42 height 13
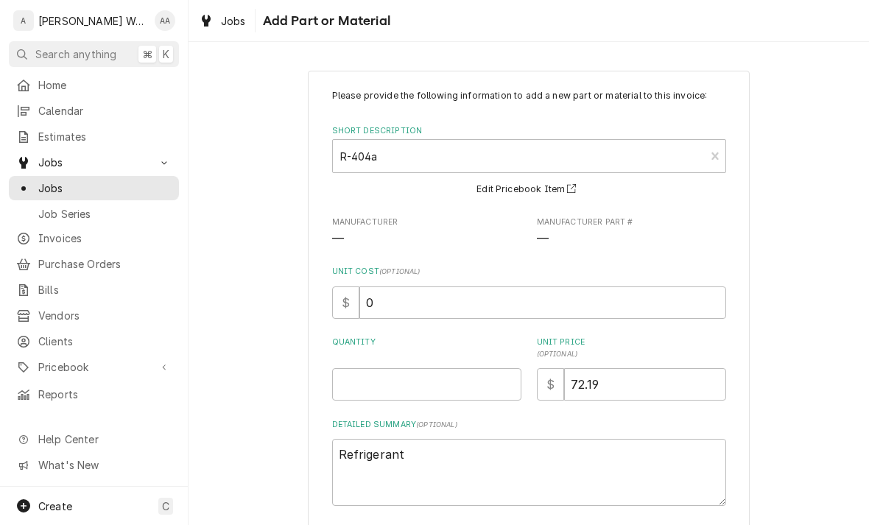
click at [367, 406] on div "Please provide the following information to add a new part or material to this …" at bounding box center [529, 297] width 394 height 417
click at [366, 372] on input "Quantity" at bounding box center [426, 384] width 189 height 32
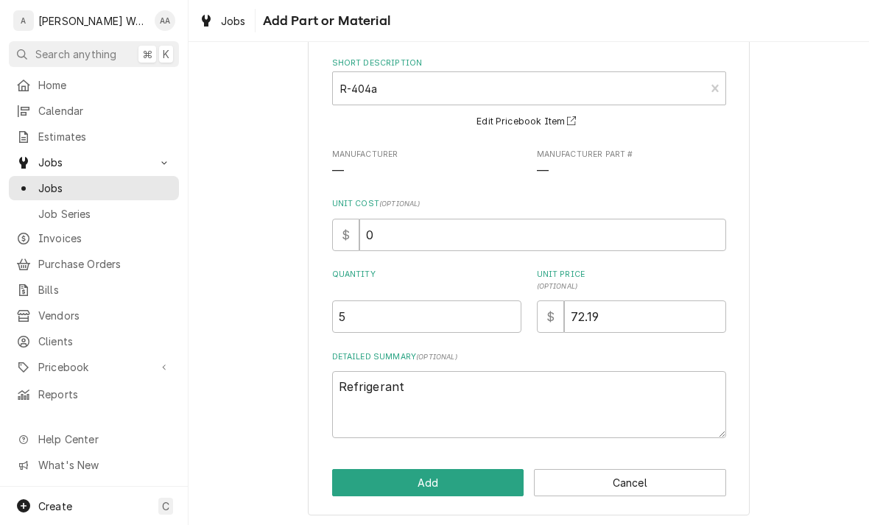
click at [362, 481] on button "Add" at bounding box center [428, 482] width 192 height 27
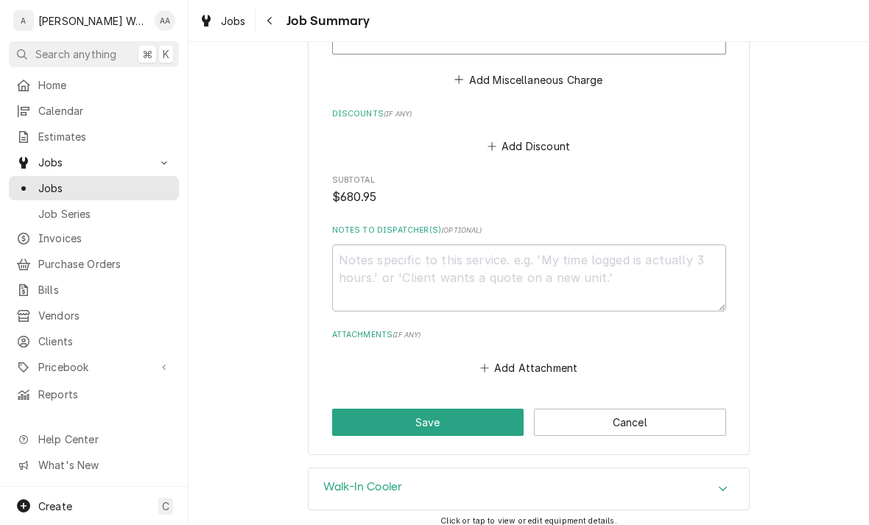
scroll to position [1100, 0]
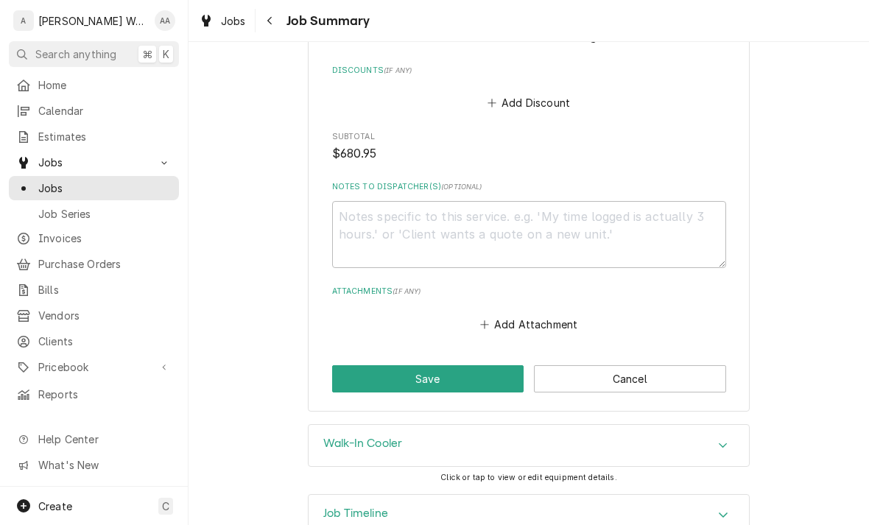
click at [361, 380] on button "Save" at bounding box center [428, 378] width 192 height 27
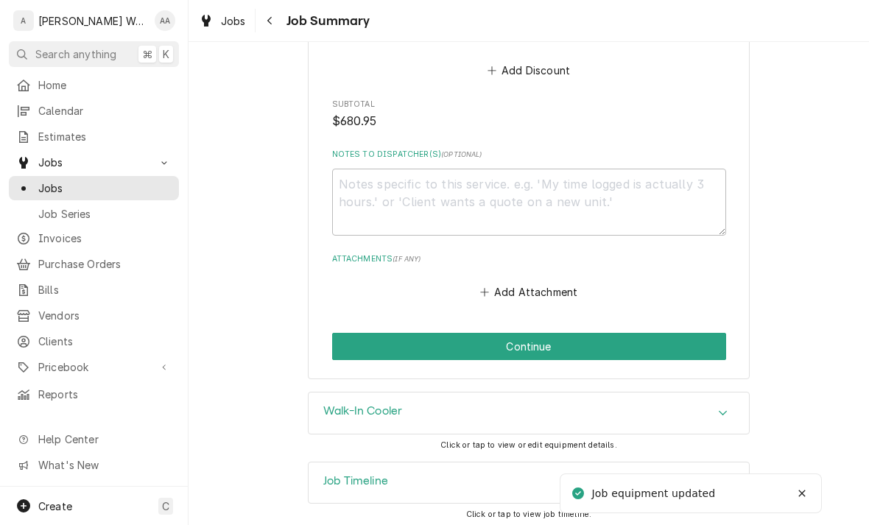
scroll to position [1130, 0]
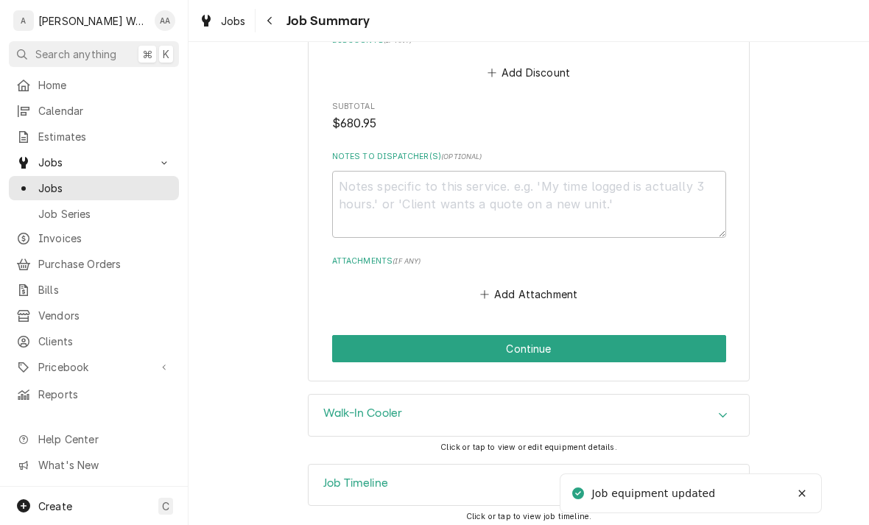
click at [698, 340] on button "Continue" at bounding box center [529, 348] width 394 height 27
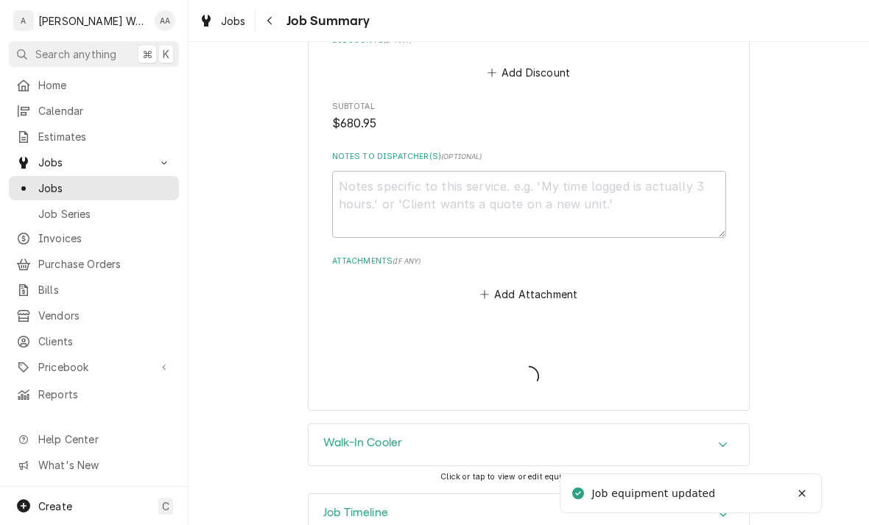
type textarea "x"
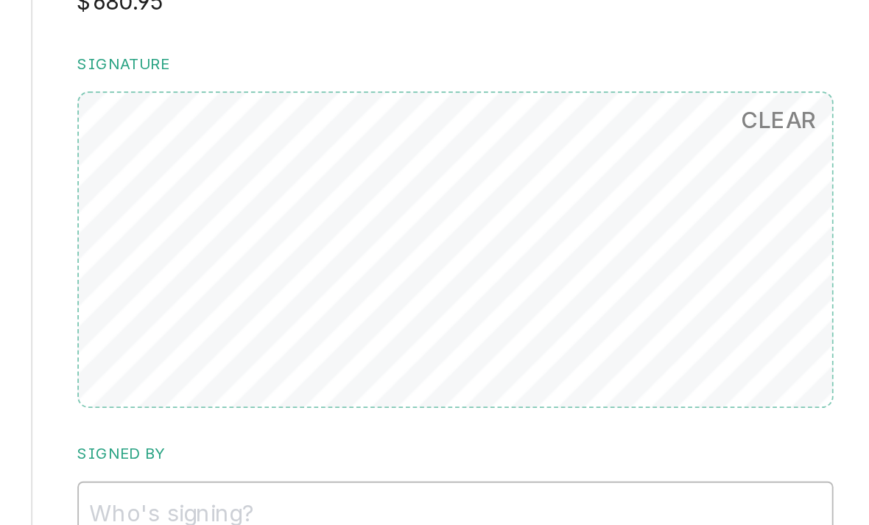
scroll to position [989, 0]
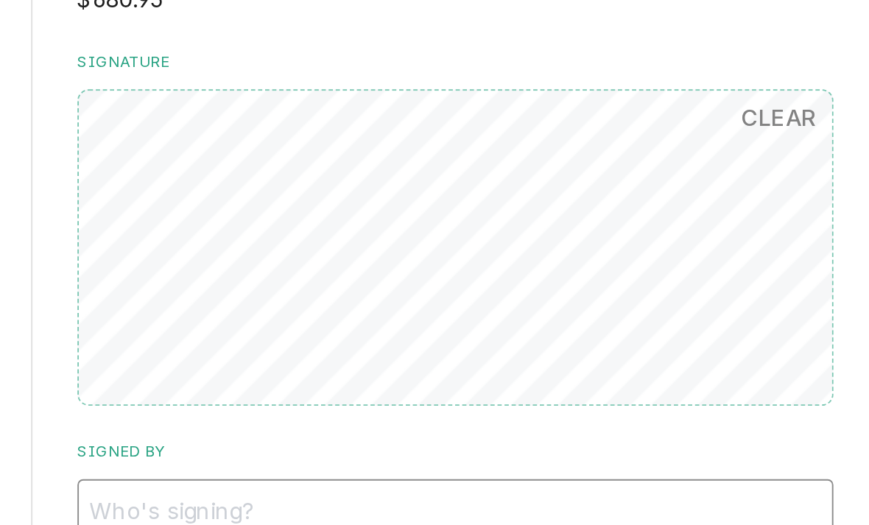
click at [332, 303] on input "Signed By" at bounding box center [529, 319] width 394 height 32
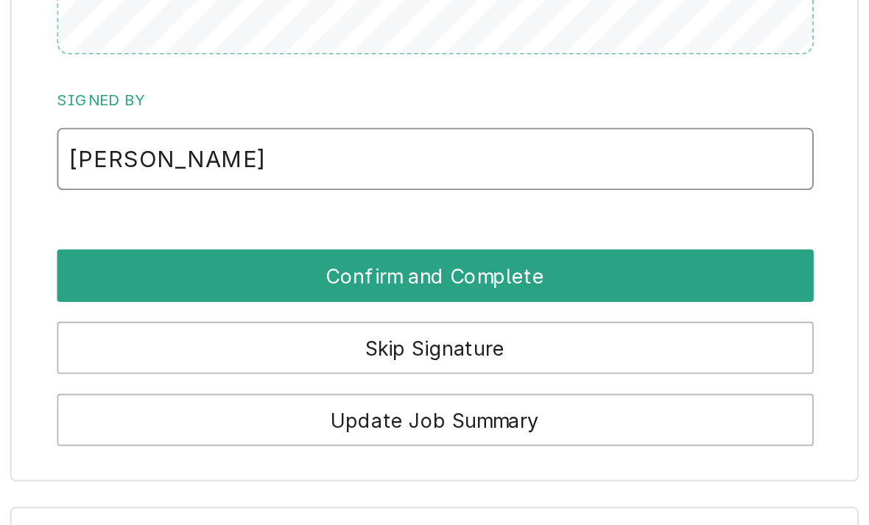
type input "Martin"
click at [375, 367] on button "Confirm and Complete" at bounding box center [529, 380] width 394 height 27
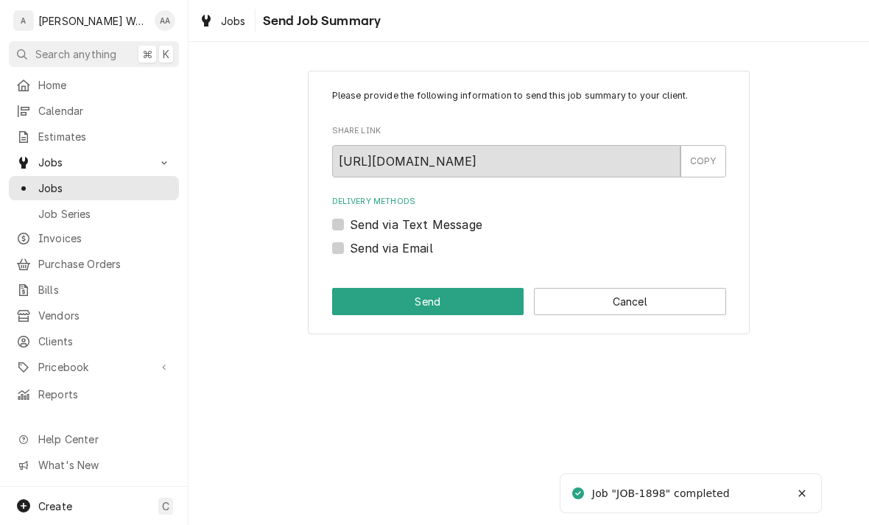
click at [684, 294] on button "Cancel" at bounding box center [630, 301] width 192 height 27
